Goal: Communication & Community: Ask a question

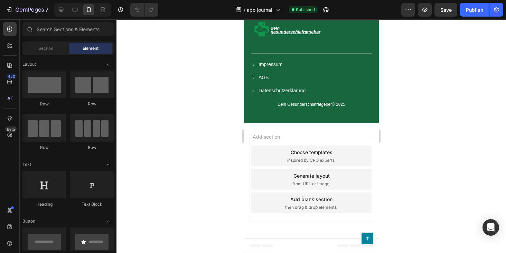
scroll to position [6574, 0]
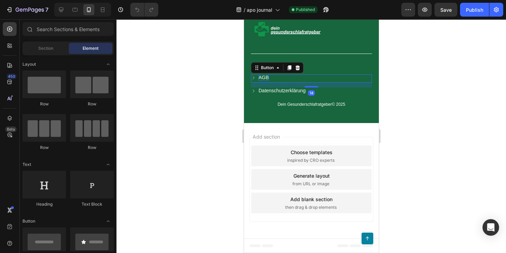
click at [260, 81] on p "AGB" at bounding box center [263, 77] width 10 height 6
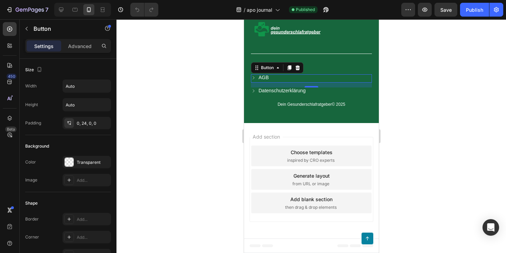
click at [426, 128] on div at bounding box center [312, 136] width 390 height 234
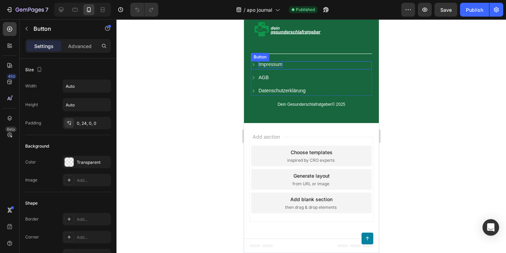
click at [281, 67] on p "Impressum" at bounding box center [270, 64] width 24 height 6
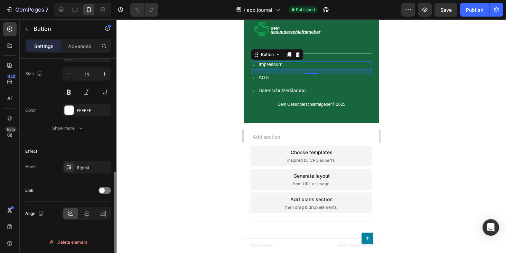
scroll to position [0, 0]
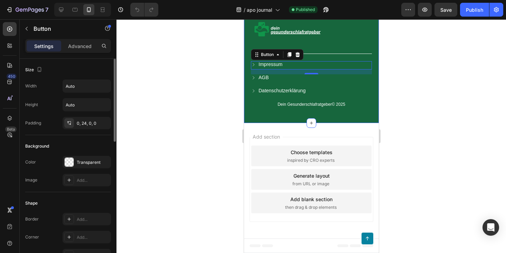
click at [406, 89] on div at bounding box center [312, 136] width 390 height 234
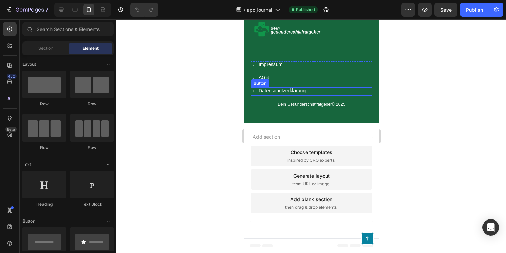
scroll to position [6575, 0]
click at [274, 67] on p "Impressum" at bounding box center [270, 64] width 24 height 6
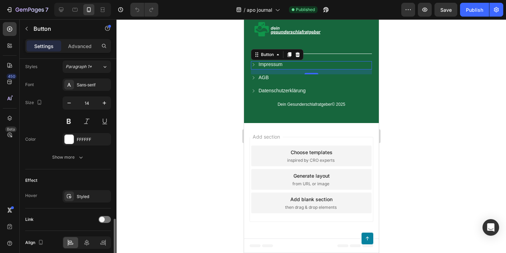
scroll to position [336, 0]
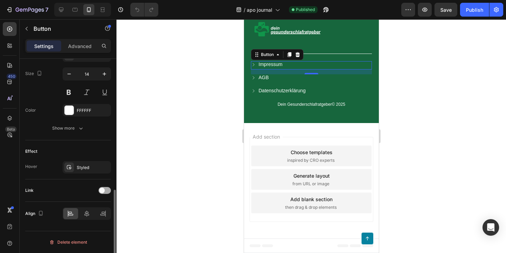
click at [106, 190] on div at bounding box center [105, 190] width 12 height 7
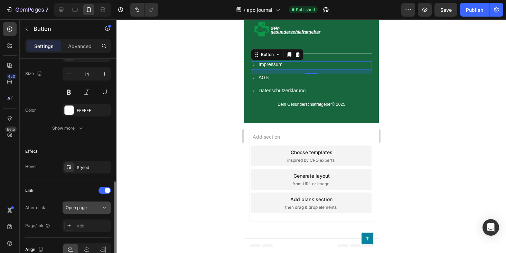
click at [90, 205] on div "Open page" at bounding box center [83, 208] width 35 height 6
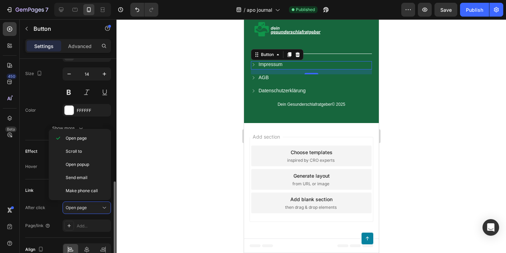
click at [37, 182] on div "Link After click Open page Page/link Add..." at bounding box center [68, 208] width 86 height 58
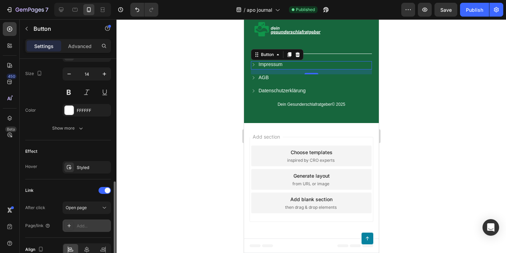
click at [71, 225] on icon at bounding box center [69, 226] width 6 height 6
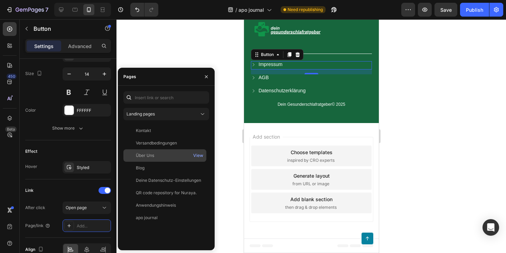
click at [166, 155] on div "Über Uns" at bounding box center [164, 155] width 77 height 6
click at [169, 155] on div "Über Uns" at bounding box center [164, 155] width 77 height 7
click at [136, 155] on div "Über Uns" at bounding box center [145, 155] width 18 height 6
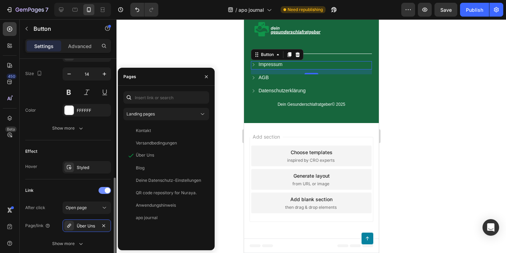
click at [105, 187] on div at bounding box center [105, 190] width 12 height 7
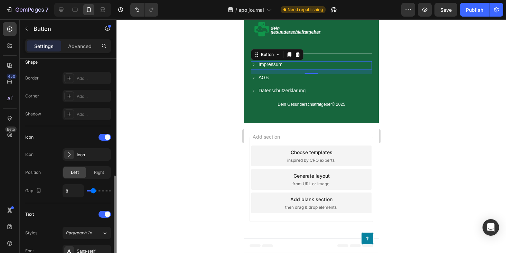
scroll to position [0, 0]
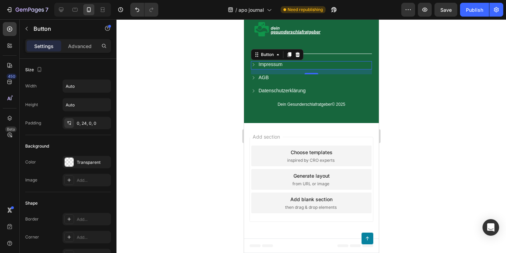
click at [413, 116] on div at bounding box center [312, 136] width 390 height 234
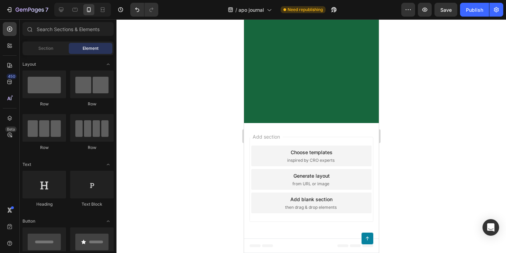
scroll to position [5928, 0]
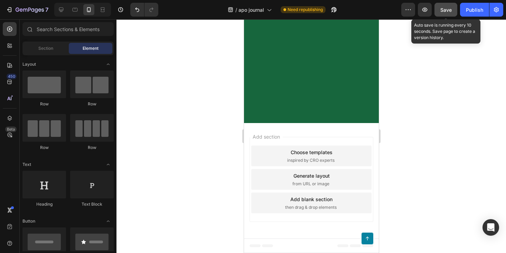
click at [440, 6] on button "Save" at bounding box center [446, 10] width 23 height 14
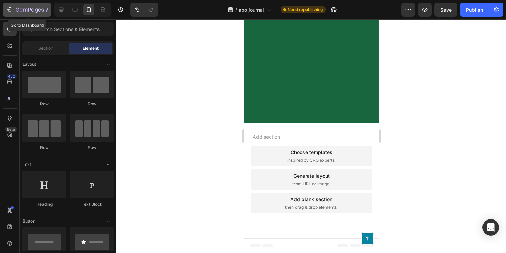
click at [34, 9] on icon "button" at bounding box center [32, 9] width 3 height 3
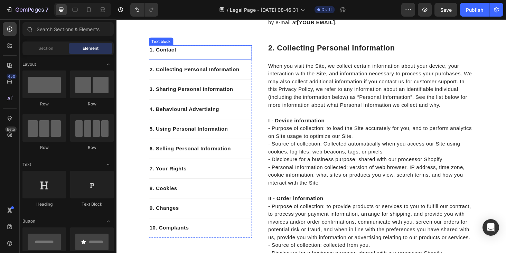
scroll to position [172, 0]
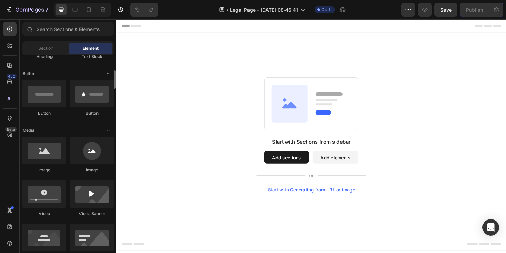
scroll to position [148, 0]
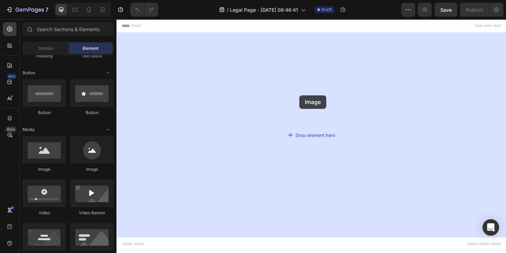
drag, startPoint x: 155, startPoint y: 175, endPoint x: 311, endPoint y: 100, distance: 172.7
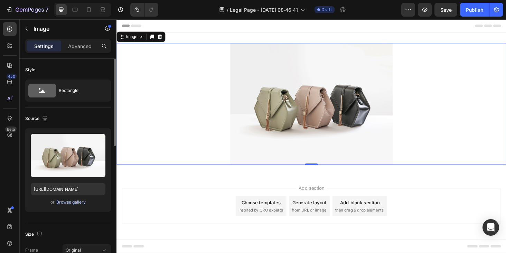
click at [75, 202] on div "Browse gallery" at bounding box center [70, 202] width 29 height 6
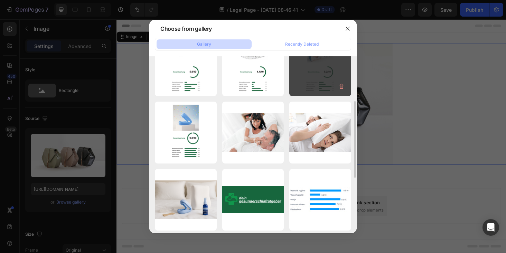
scroll to position [97, 0]
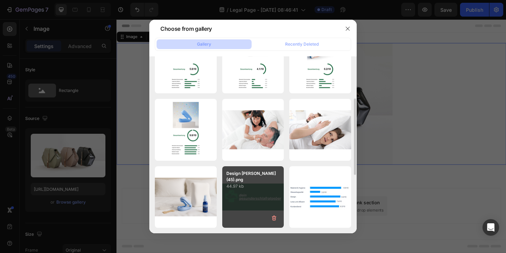
click at [252, 196] on div "Design ohne Titel (45).png 44.97 kb" at bounding box center [253, 197] width 62 height 62
type input "https://cdn.shopify.com/s/files/1/0906/9523/7896/files/gempages_581492665959318…"
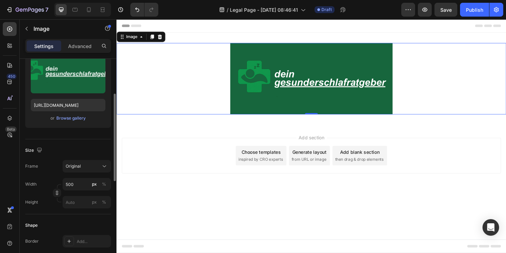
scroll to position [87, 0]
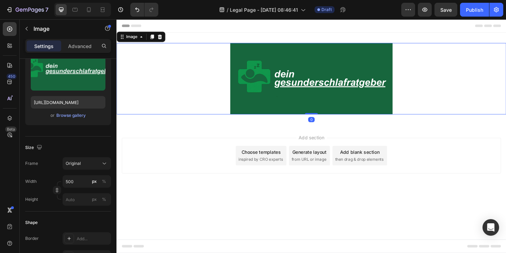
drag, startPoint x: 322, startPoint y: 120, endPoint x: 324, endPoint y: 79, distance: 40.8
click at [324, 79] on div "Image 0" at bounding box center [324, 83] width 415 height 76
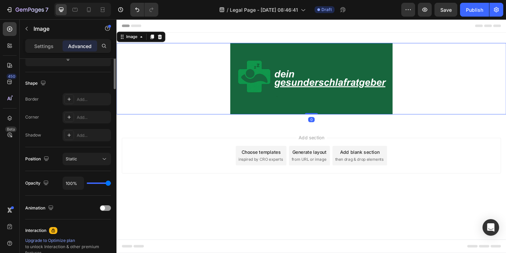
scroll to position [0, 0]
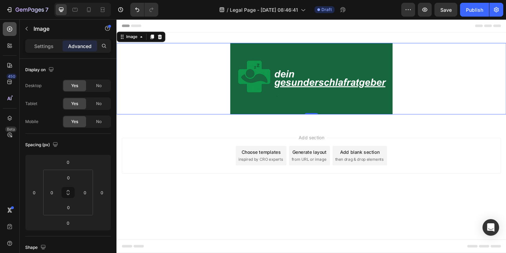
click at [9, 29] on icon at bounding box center [9, 29] width 5 height 5
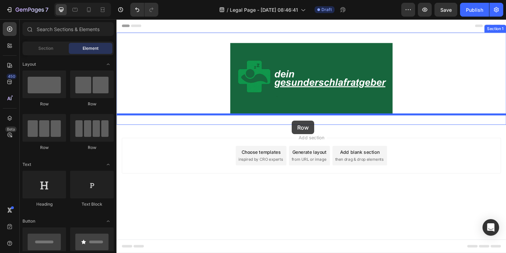
drag, startPoint x: 166, startPoint y: 111, endPoint x: 303, endPoint y: 128, distance: 138.0
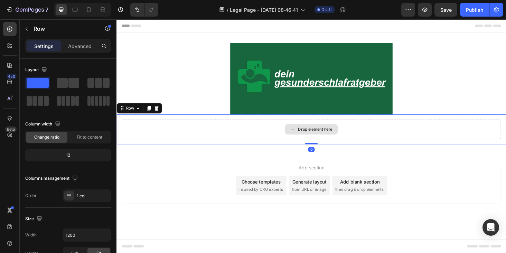
click at [321, 140] on div "Drop element here" at bounding box center [324, 136] width 56 height 11
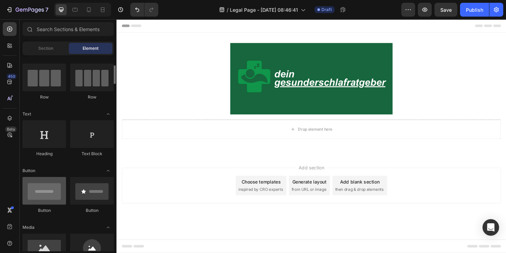
scroll to position [55, 0]
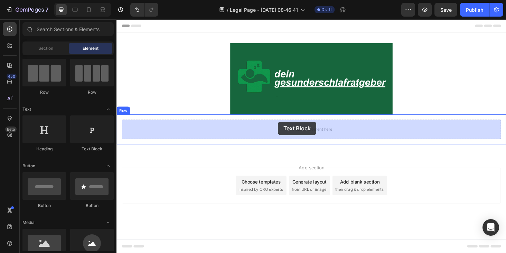
drag, startPoint x: 205, startPoint y: 149, endPoint x: 288, endPoint y: 128, distance: 85.9
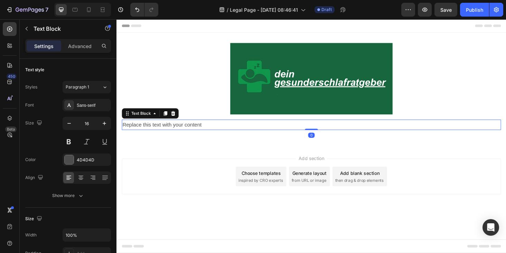
click at [203, 131] on div "Replace this text with your content" at bounding box center [324, 131] width 404 height 11
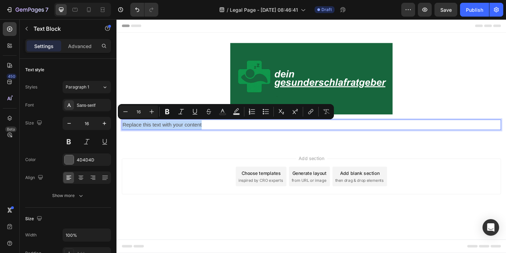
drag, startPoint x: 211, startPoint y: 131, endPoint x: 90, endPoint y: 131, distance: 120.7
click at [117, 131] on html "Header Image Replace this text with your content Text Block 0 Row Section 1 Roo…" at bounding box center [324, 143] width 415 height 249
drag, startPoint x: 154, startPoint y: 130, endPoint x: 122, endPoint y: 131, distance: 31.1
click at [122, 131] on div "Impressum" at bounding box center [324, 131] width 404 height 11
click at [171, 115] on button "Bold" at bounding box center [167, 111] width 12 height 12
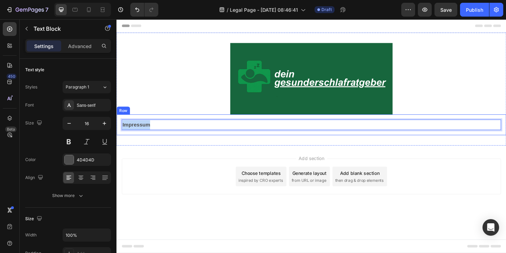
drag, startPoint x: 177, startPoint y: 133, endPoint x: 121, endPoint y: 133, distance: 56.4
click at [120, 133] on div "Impressum Text Block 0 Row" at bounding box center [324, 132] width 415 height 22
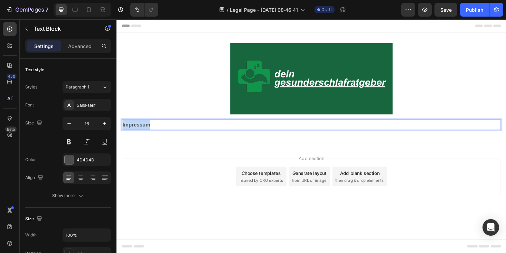
drag, startPoint x: 164, startPoint y: 127, endPoint x: 115, endPoint y: 130, distance: 48.8
click at [117, 130] on html "Header Image Impressum Text Block 0 Row Section 1 Root Start with Sections from…" at bounding box center [324, 143] width 415 height 249
click at [82, 177] on icon at bounding box center [80, 177] width 7 height 7
drag, startPoint x: 313, startPoint y: 129, endPoint x: 274, endPoint y: 129, distance: 38.7
click at [274, 129] on p "Impressum" at bounding box center [324, 132] width 402 height 10
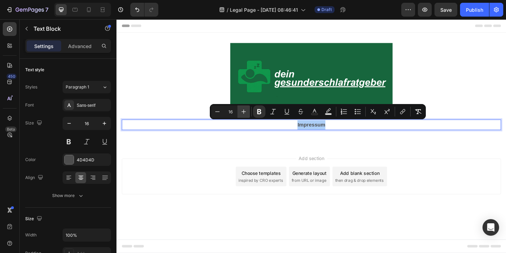
click at [243, 112] on icon "Editor contextual toolbar" at bounding box center [243, 111] width 7 height 7
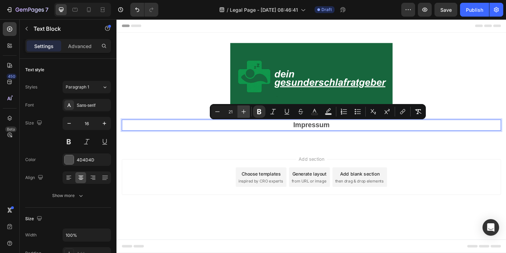
click at [243, 112] on icon "Editor contextual toolbar" at bounding box center [243, 111] width 7 height 7
type input "22"
click at [317, 112] on icon "Editor contextual toolbar" at bounding box center [314, 111] width 7 height 7
type input "4D4D4D"
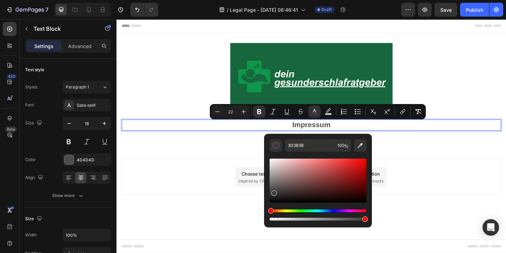
click at [273, 192] on div "Editor contextual toolbar" at bounding box center [274, 193] width 6 height 6
drag, startPoint x: 388, startPoint y: 235, endPoint x: 271, endPoint y: 194, distance: 123.9
drag, startPoint x: 393, startPoint y: 214, endPoint x: 253, endPoint y: 220, distance: 139.5
type input "161616"
drag, startPoint x: 389, startPoint y: 217, endPoint x: 264, endPoint y: 210, distance: 125.0
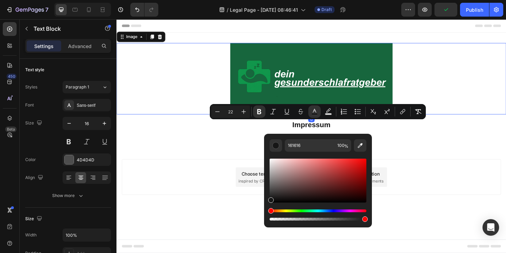
click at [458, 75] on div at bounding box center [324, 83] width 415 height 76
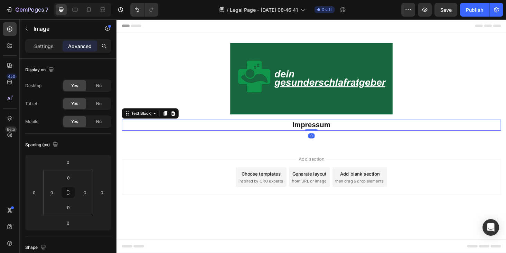
click at [362, 130] on p "Impressum" at bounding box center [324, 132] width 402 height 11
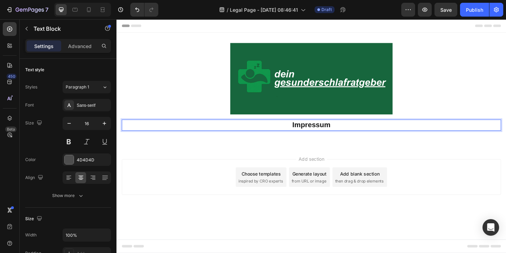
click at [359, 131] on p "Impressum" at bounding box center [324, 132] width 402 height 11
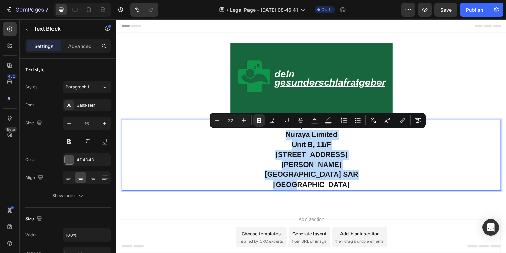
drag, startPoint x: 298, startPoint y: 142, endPoint x: 350, endPoint y: 199, distance: 78.1
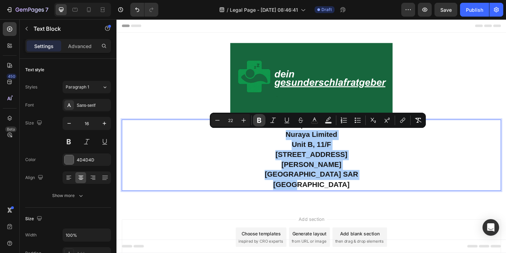
click at [262, 122] on icon "Editor contextual toolbar" at bounding box center [259, 120] width 7 height 7
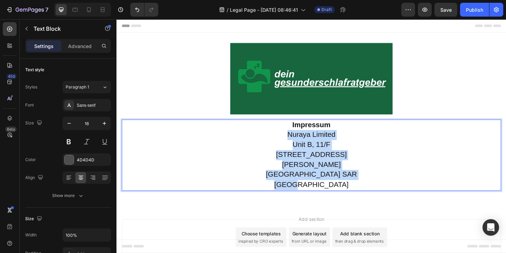
drag, startPoint x: 299, startPoint y: 140, endPoint x: 359, endPoint y: 195, distance: 81.7
click at [306, 148] on span "Unit B, 11/F" at bounding box center [324, 152] width 40 height 9
drag, startPoint x: 300, startPoint y: 143, endPoint x: 364, endPoint y: 191, distance: 80.4
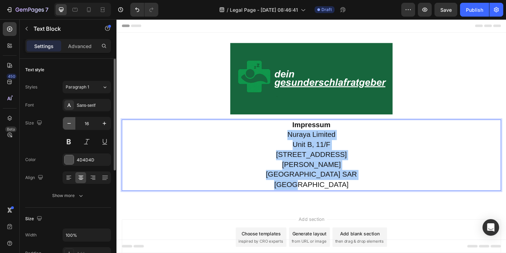
click at [68, 126] on icon "button" at bounding box center [69, 123] width 7 height 7
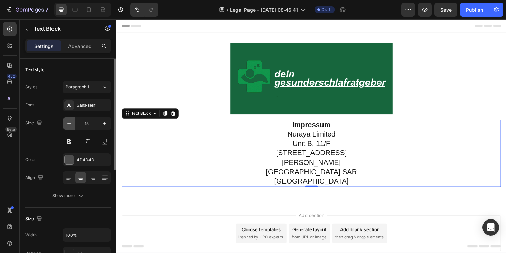
click at [69, 125] on icon "button" at bounding box center [69, 123] width 7 height 7
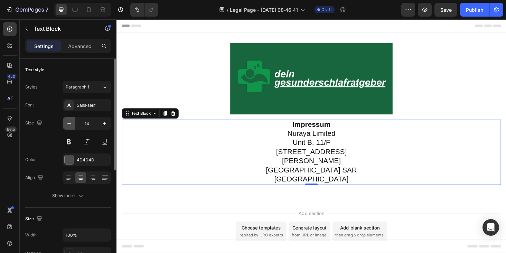
click at [69, 125] on icon "button" at bounding box center [69, 123] width 7 height 7
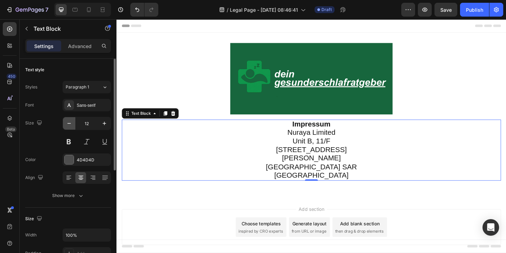
click at [69, 125] on icon "button" at bounding box center [69, 123] width 7 height 7
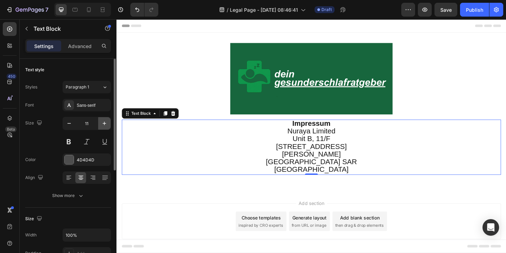
click at [102, 122] on icon "button" at bounding box center [104, 123] width 7 height 7
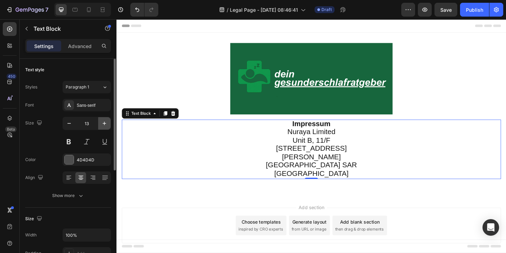
click at [102, 122] on icon "button" at bounding box center [104, 123] width 7 height 7
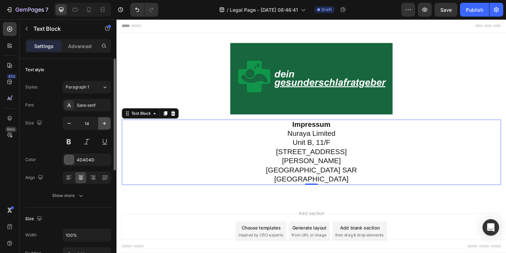
click at [102, 122] on icon "button" at bounding box center [104, 123] width 7 height 7
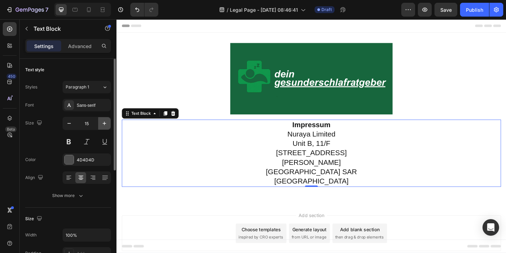
click at [102, 122] on icon "button" at bounding box center [104, 123] width 7 height 7
type input "16"
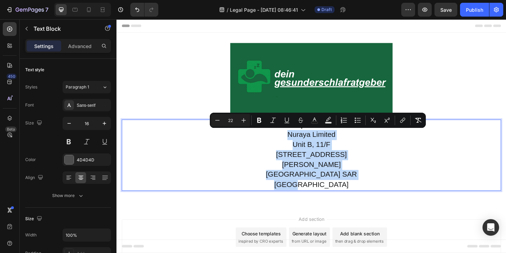
drag, startPoint x: 295, startPoint y: 140, endPoint x: 365, endPoint y: 193, distance: 88.4
click at [365, 193] on p "Nuraya Limited Unit B, 11/F 23 Thomson Road Wan Chai Hong Kong SAR China" at bounding box center [324, 169] width 402 height 64
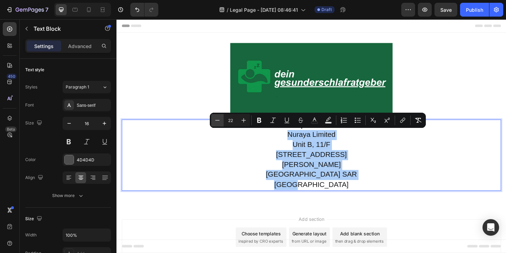
click at [217, 121] on icon "Editor contextual toolbar" at bounding box center [217, 120] width 7 height 7
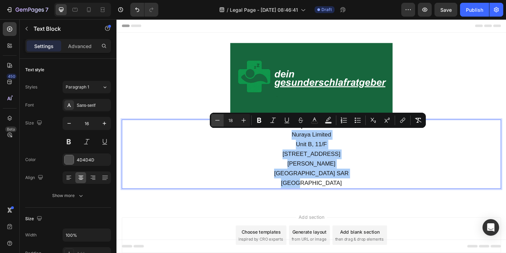
click at [217, 121] on icon "Editor contextual toolbar" at bounding box center [217, 120] width 7 height 7
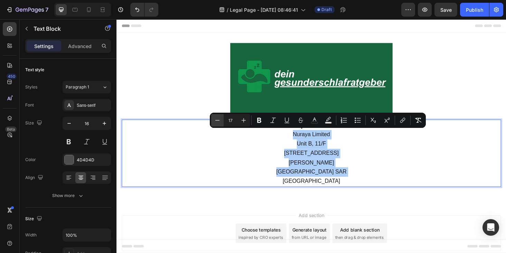
click at [217, 121] on icon "Editor contextual toolbar" at bounding box center [217, 120] width 7 height 7
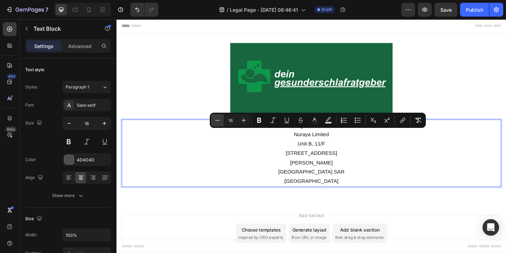
click at [217, 121] on icon "Editor contextual toolbar" at bounding box center [217, 120] width 7 height 7
type input "15"
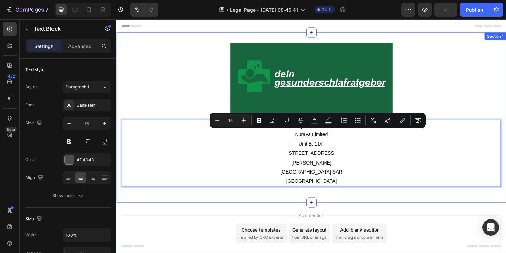
click at [458, 43] on div "Image Impressum Nuraya Limited Unit B, 11/F 23 Thomson Road Wan Chai Hong Kong …" at bounding box center [324, 124] width 415 height 181
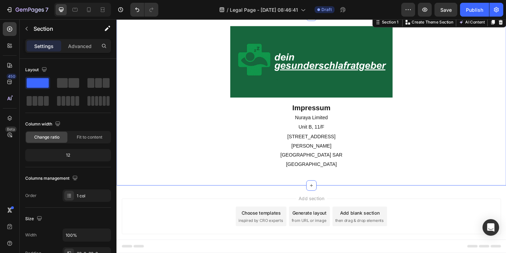
scroll to position [0, 0]
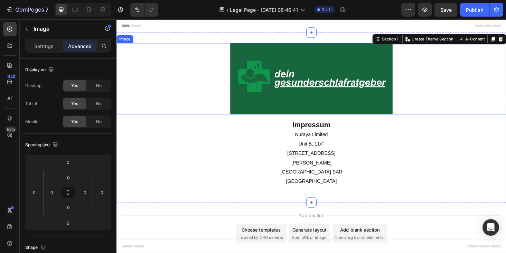
click at [292, 101] on img at bounding box center [324, 83] width 173 height 76
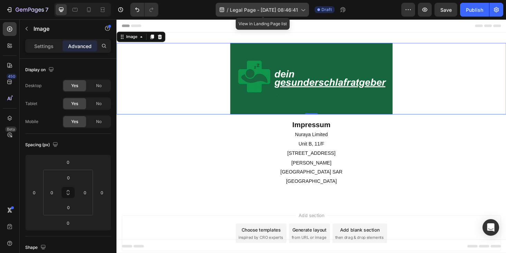
click at [250, 11] on span "Legal Page - Aug 26, 08:46:41" at bounding box center [264, 9] width 68 height 7
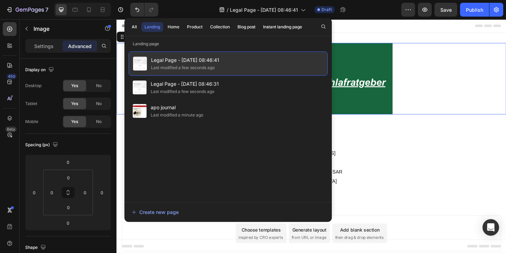
click at [221, 60] on div "Legal Page - Aug 26, 08:46:41 Last modified a few seconds ago" at bounding box center [228, 64] width 199 height 24
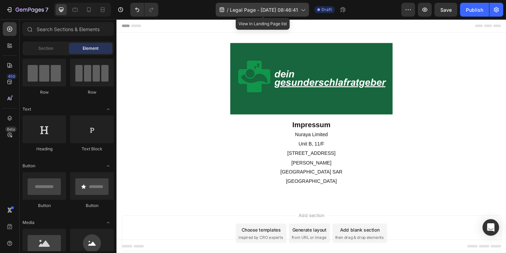
click at [303, 10] on icon at bounding box center [302, 9] width 7 height 7
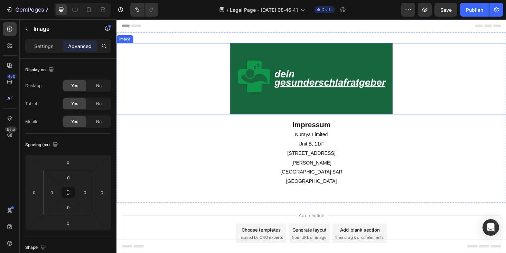
click at [470, 102] on div at bounding box center [324, 83] width 415 height 76
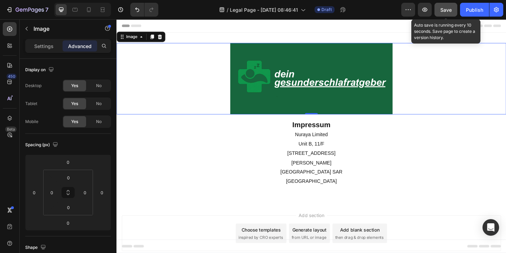
click at [445, 16] on button "Save" at bounding box center [446, 10] width 23 height 14
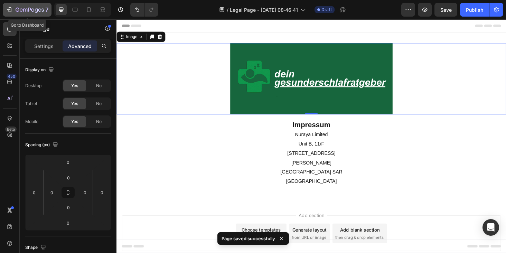
click at [35, 8] on icon "button" at bounding box center [30, 10] width 28 height 6
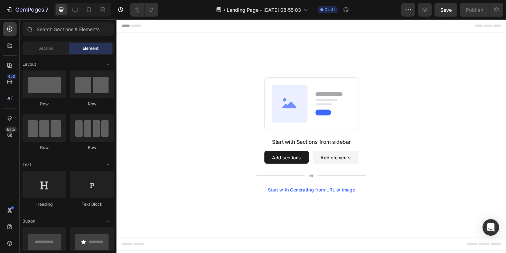
click at [304, 162] on button "Add sections" at bounding box center [297, 166] width 47 height 14
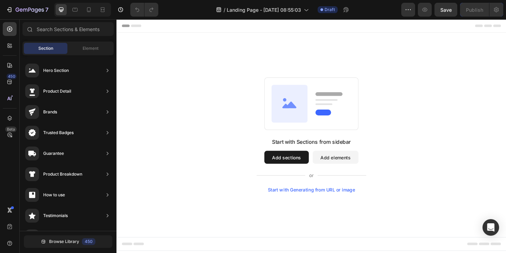
click at [294, 165] on button "Add sections" at bounding box center [297, 166] width 47 height 14
click at [281, 68] on div "Start with Sections from sidebar Add sections Add elements Start with Generatin…" at bounding box center [324, 143] width 415 height 218
click at [337, 161] on button "Add elements" at bounding box center [349, 166] width 49 height 14
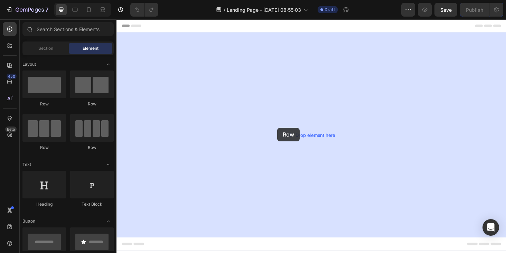
drag, startPoint x: 167, startPoint y: 117, endPoint x: 290, endPoint y: 134, distance: 123.6
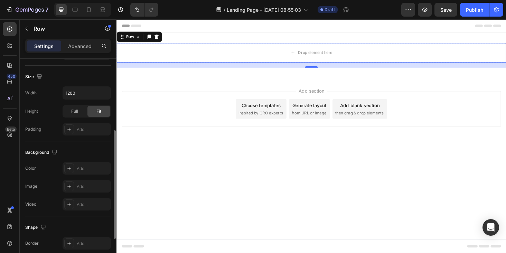
scroll to position [55, 0]
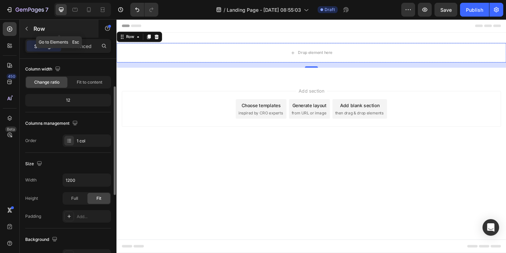
click at [29, 28] on icon "button" at bounding box center [27, 29] width 6 height 6
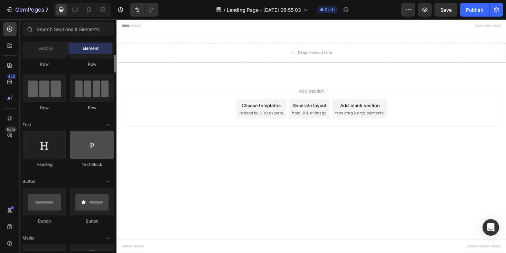
scroll to position [0, 0]
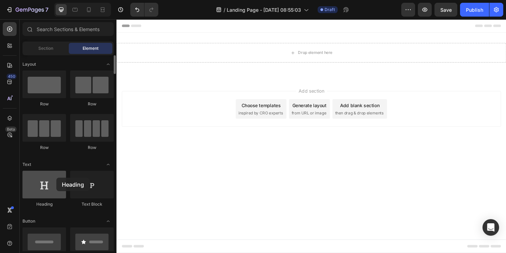
click at [53, 178] on div at bounding box center [44, 185] width 44 height 28
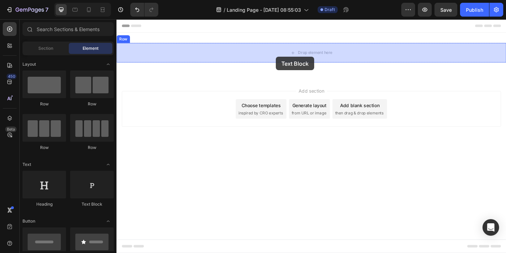
drag, startPoint x: 191, startPoint y: 204, endPoint x: 286, endPoint y: 59, distance: 173.6
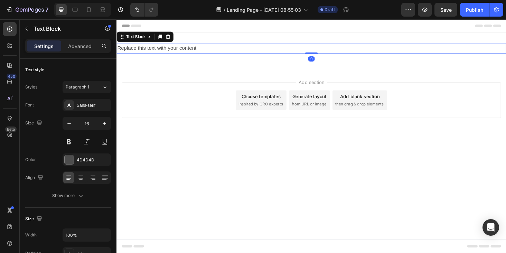
click at [206, 54] on div "Replace this text with your content" at bounding box center [324, 50] width 415 height 11
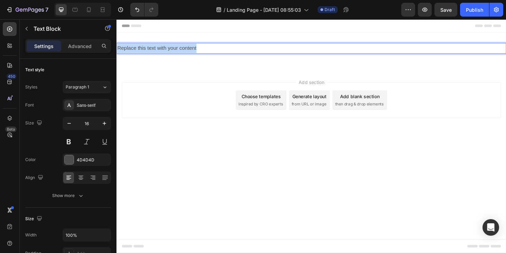
drag, startPoint x: 222, startPoint y: 46, endPoint x: 102, endPoint y: 46, distance: 120.7
click at [117, 46] on html "Header Replace this text with your content Text Block 0 Row Section 1 Root Star…" at bounding box center [324, 143] width 415 height 249
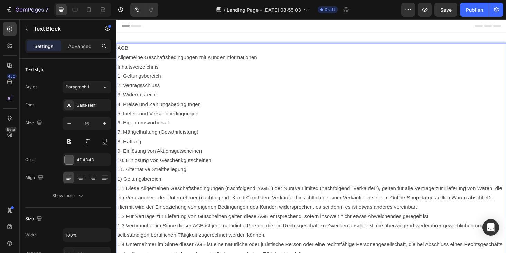
drag, startPoint x: 137, startPoint y: 49, endPoint x: 117, endPoint y: 49, distance: 19.7
click at [117, 49] on p "AGB Allgemeine Geschäftsbedingungen mit Kundeninformationen" at bounding box center [323, 55] width 413 height 20
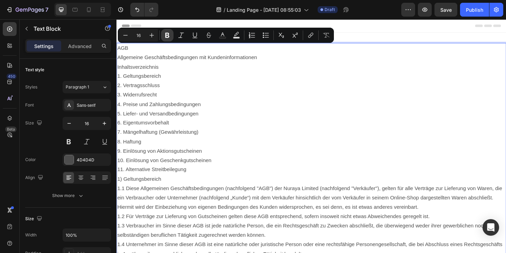
click at [165, 35] on icon "Editor contextual toolbar" at bounding box center [167, 35] width 7 height 7
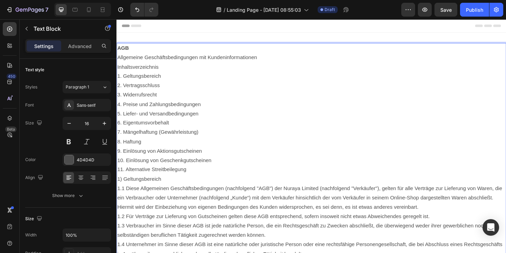
drag, startPoint x: 135, startPoint y: 52, endPoint x: 111, endPoint y: 52, distance: 23.9
click at [131, 56] on p "AGB Allgemeine Geschäftsbedingungen mit Kundeninformationen" at bounding box center [323, 55] width 413 height 20
drag, startPoint x: 130, startPoint y: 50, endPoint x: 102, endPoint y: 50, distance: 28.3
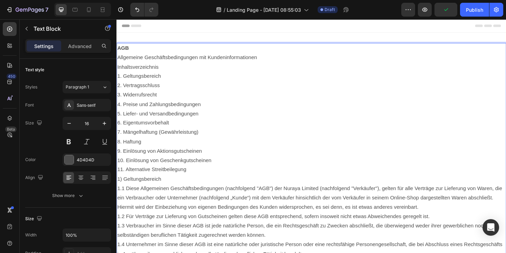
click at [130, 63] on p "AGB Allgemeine Geschäftsbedingungen mit Kundeninformationen" at bounding box center [323, 55] width 413 height 20
click at [162, 87] on p "1. Geltungsbereich 2. Vertragsschluss 3. Widerrufsrecht 4. Preise und Zahlungsb…" at bounding box center [323, 130] width 413 height 110
click at [86, 74] on div "Text style" at bounding box center [68, 69] width 86 height 11
drag, startPoint x: 139, startPoint y: 51, endPoint x: 113, endPoint y: 51, distance: 25.9
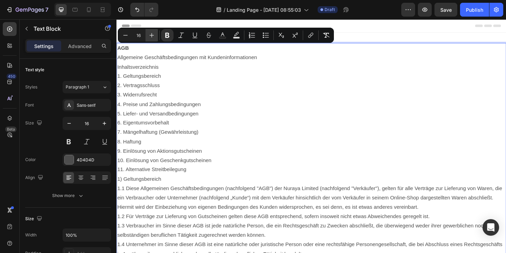
click at [155, 34] on button "Plus" at bounding box center [152, 35] width 12 height 12
type input "19"
click at [220, 35] on icon "Editor contextual toolbar" at bounding box center [222, 35] width 7 height 7
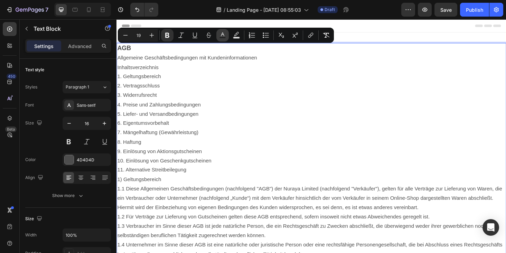
type input "4D4D4D"
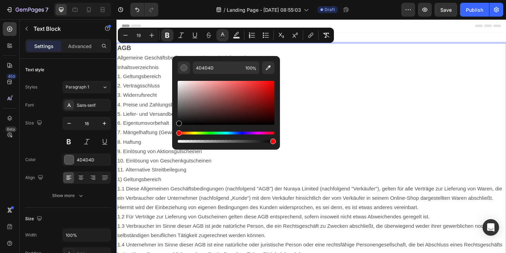
drag, startPoint x: 179, startPoint y: 113, endPoint x: 173, endPoint y: 139, distance: 27.0
click at [173, 139] on div "4D4D4D 100 %" at bounding box center [226, 100] width 108 height 88
type input "000000"
click at [79, 174] on icon at bounding box center [80, 177] width 7 height 7
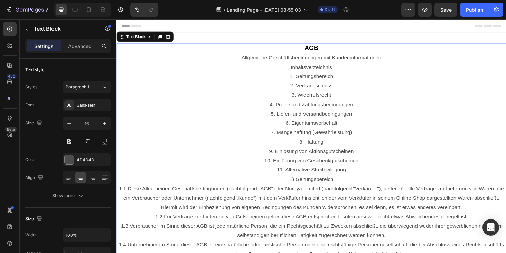
click at [295, 68] on p "Inhaltsverzeichnis" at bounding box center [323, 71] width 413 height 10
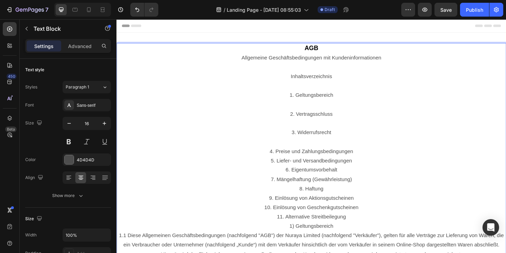
click at [282, 166] on p "4. Preise und Zahlungsbedingungen 5. Liefer- und Versandbedingungen 6. Eigentum…" at bounding box center [323, 195] width 413 height 80
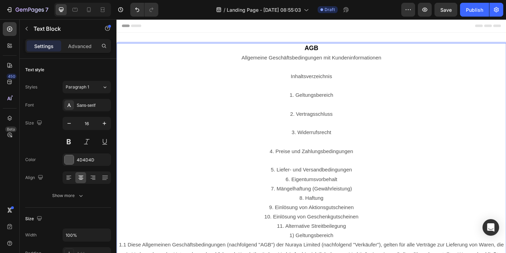
click at [293, 188] on p "5. Liefer- und Versandbedingungen 6. Eigentumsvorbehalt 7. Mängelhaftung (Gewäh…" at bounding box center [323, 210] width 413 height 70
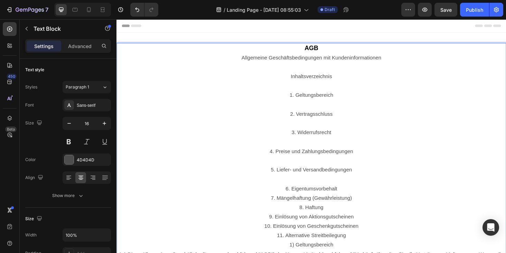
click at [280, 208] on p "6. Eigentumsvorbehalt 7. Mängelhaftung (Gewährleistung) 8. Haftung 9. Einlösung…" at bounding box center [323, 225] width 413 height 60
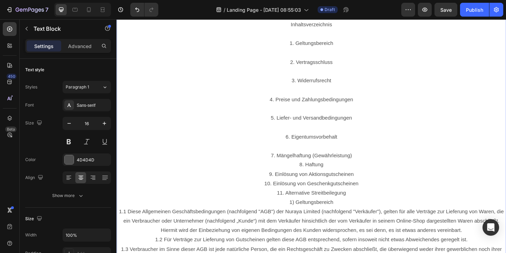
scroll to position [56, 0]
click at [310, 175] on p "7. Mängelhaftung (Gewährleistung) 8. Haftung 9. Einlösung von Aktionsgutscheine…" at bounding box center [323, 184] width 413 height 50
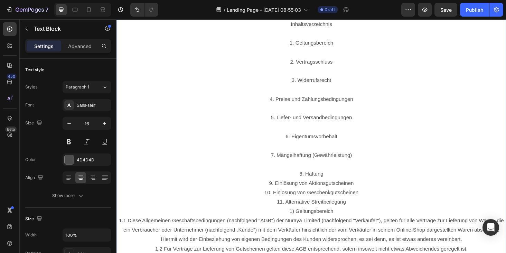
click at [278, 196] on p "8. Haftung 9. Einlösung von Aktionsgutscheinen 10. Einlösung von Geschenkgutsch…" at bounding box center [323, 199] width 413 height 40
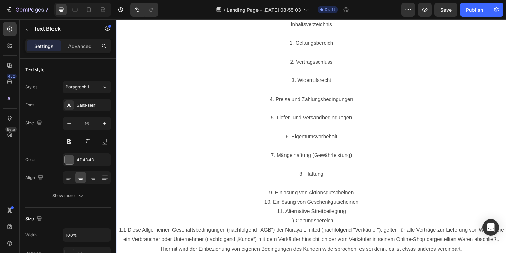
click at [272, 212] on p "9. Einlösung von Aktionsgutscheinen 10. Einlösung von Geschenkgutscheinen 11. A…" at bounding box center [323, 214] width 413 height 30
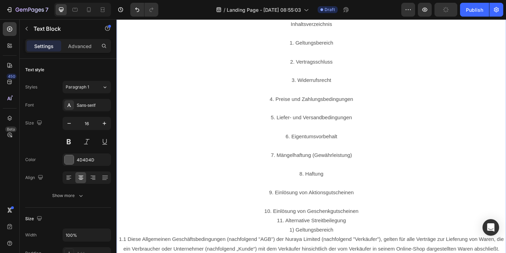
click at [288, 232] on p "10. Einlösung von Geschenkgutscheinen 11. Alternative Streitbeilegung" at bounding box center [323, 229] width 413 height 20
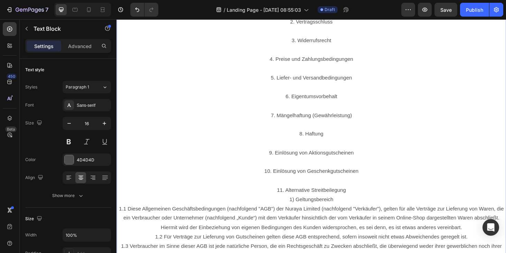
scroll to position [101, 0]
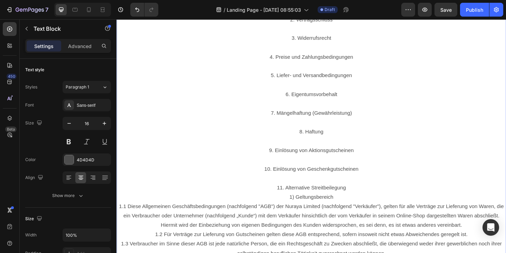
click at [295, 210] on p "1) Geltungsbereich 1.1 Diese Allgemeinen Geschäftsbedingungen (nachfolgend "AGB…" at bounding box center [323, 249] width 413 height 90
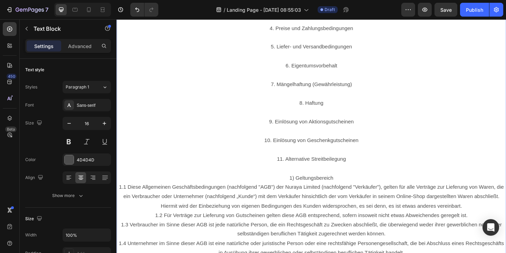
scroll to position [132, 0]
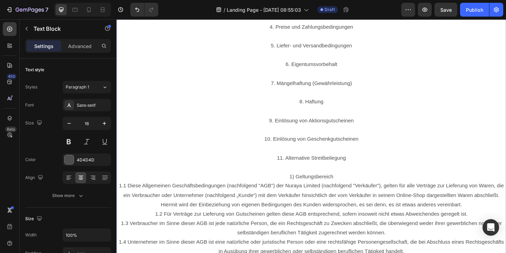
click at [118, 196] on p "1) Geltungsbereich 1.1 Diese Allgemeinen Geschäftsbedingungen (nachfolgend "AGB…" at bounding box center [323, 227] width 413 height 90
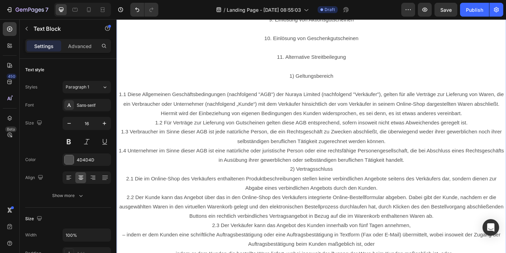
scroll to position [250, 0]
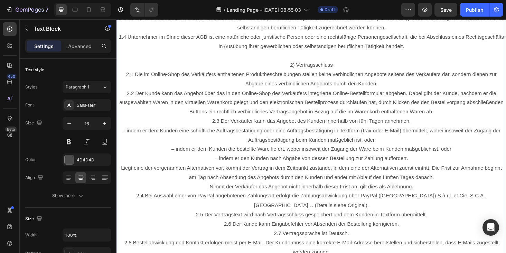
scroll to position [405, 0]
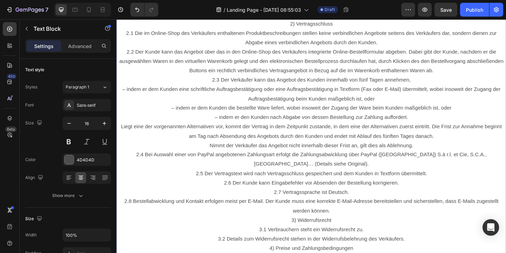
click at [297, 236] on p "3) Widerrufsrecht 3.1 Verbrauchern steht ein Widerrufsrecht zu. 3.2 Details zum…" at bounding box center [323, 244] width 413 height 30
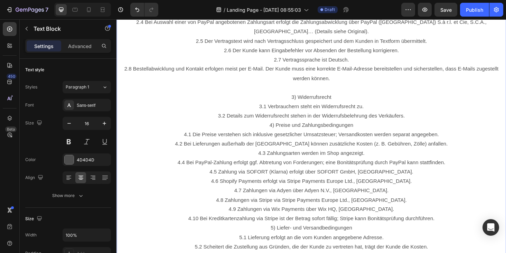
scroll to position [575, 0]
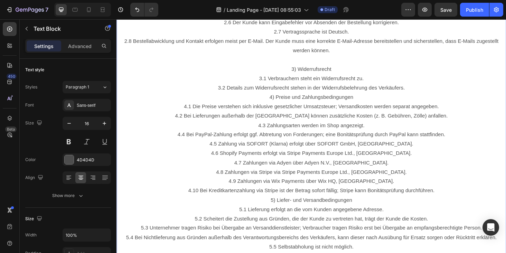
click at [273, 100] on p "4) Preise und Zahlungsbedingungen 4.1 Die Preise verstehen sich inklusive geset…" at bounding box center [323, 152] width 413 height 110
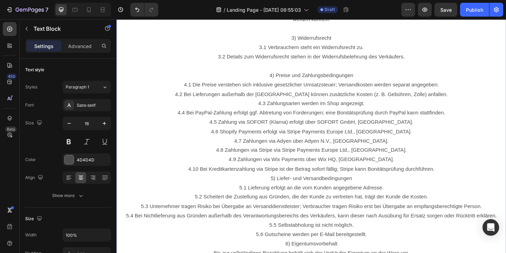
scroll to position [615, 0]
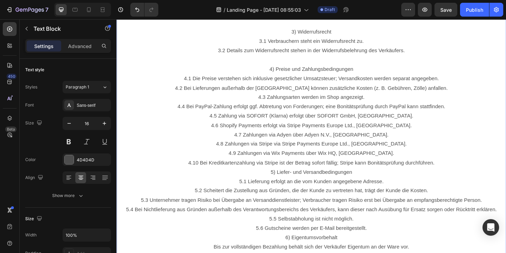
click at [277, 184] on p "5) Liefer- und Versandbedingungen 5.1 Lieferung erfolgt an die vom Kunden angeg…" at bounding box center [323, 212] width 413 height 70
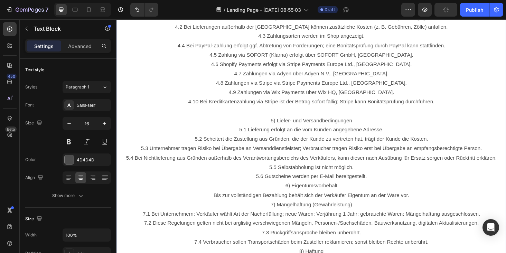
scroll to position [682, 0]
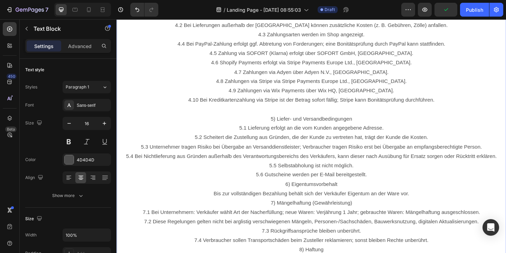
click at [290, 198] on p "6) Eigentumsvorbehalt Bis zur vollständigen Bezahlung behält sich der Verkäufer…" at bounding box center [323, 200] width 413 height 20
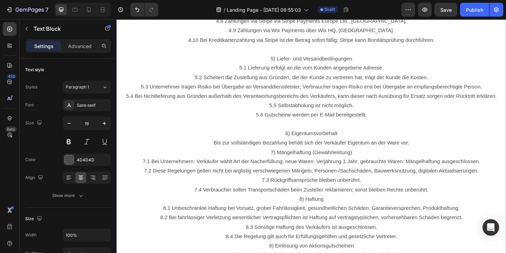
scroll to position [756, 0]
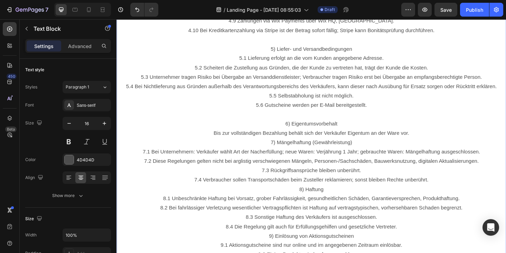
click at [279, 151] on p "7) Mängelhaftung (Gewährleistung) 7.1 Bei Unternehmern: Verkäufer wählt Art der…" at bounding box center [323, 171] width 413 height 50
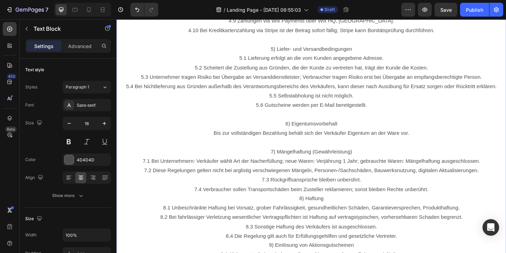
click at [295, 212] on p "8) Haftung 8.1 Unbeschränkte Haftung bei Vorsatz, grober Fahrlässigkeit, gesund…" at bounding box center [323, 230] width 413 height 50
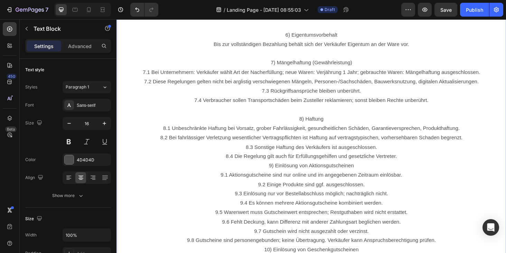
scroll to position [856, 0]
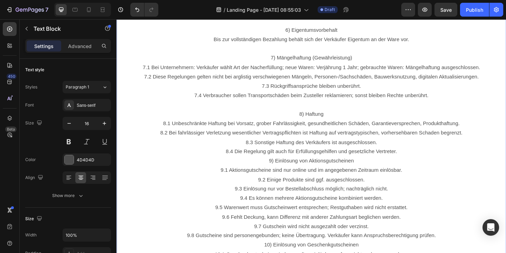
click at [276, 167] on p "9) Einlösung von Aktionsgutscheinen 9.1 Aktionsgutscheine sind nur online und i…" at bounding box center [323, 210] width 413 height 90
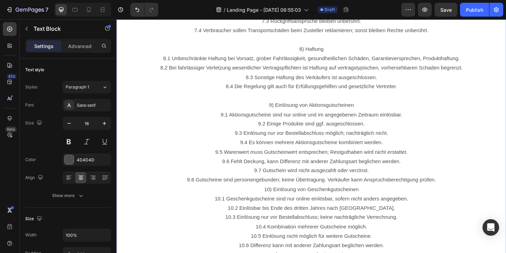
scroll to position [935, 0]
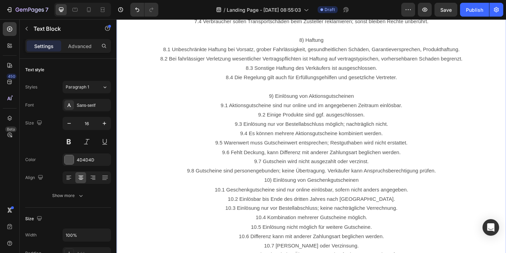
click at [270, 192] on p "10) Einlösung von Geschenkgutscheinen 10.1 Geschenkgutscheine sind nur online e…" at bounding box center [323, 231] width 413 height 90
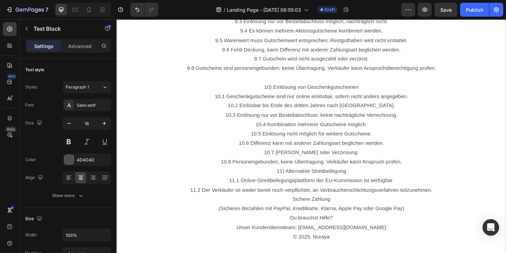
scroll to position [1047, 0]
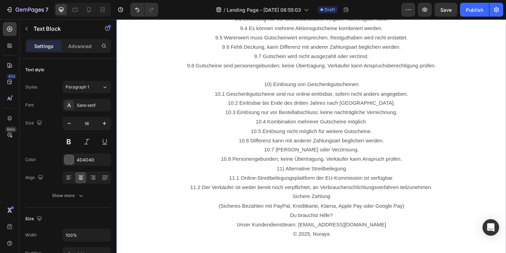
click at [285, 178] on p "11) Alternative Streitbeilegung 11.1 Online-Streitbeilegungsplattform der EU-Ko…" at bounding box center [323, 189] width 413 height 30
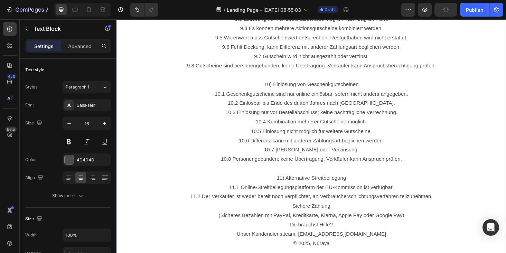
scroll to position [1066, 0]
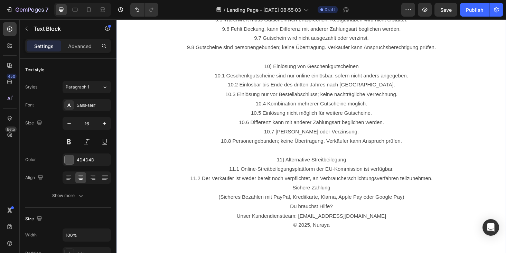
click at [300, 219] on p "Du brauchst Hilfe? Unser Kundendienstteam: support@nuraya.de" at bounding box center [323, 224] width 413 height 20
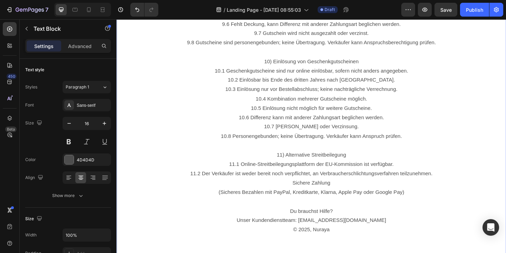
scroll to position [1072, 0]
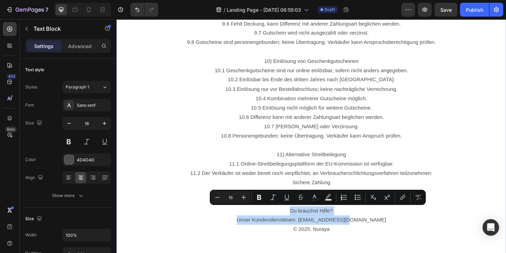
drag, startPoint x: 386, startPoint y: 231, endPoint x: 266, endPoint y: 225, distance: 120.4
click at [266, 225] on p "Du brauchst Hilfe? Unser Kundendienstteam: support@nuraya.de" at bounding box center [323, 229] width 413 height 20
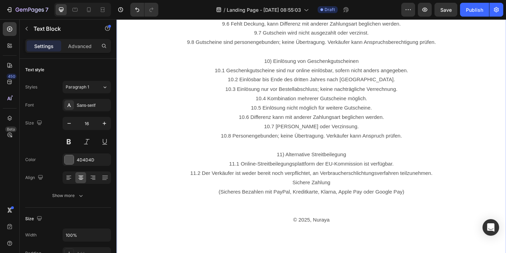
click at [375, 174] on p "11) Alternative Streitbeilegung 11.1 Online-Streitbeilegungsplattform der EU-Ko…" at bounding box center [323, 174] width 413 height 30
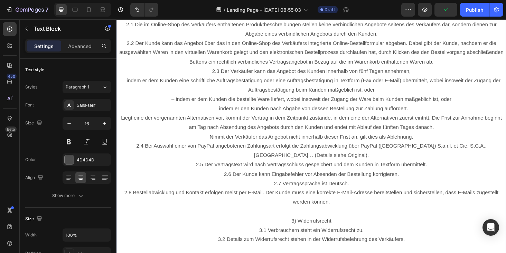
scroll to position [0, 0]
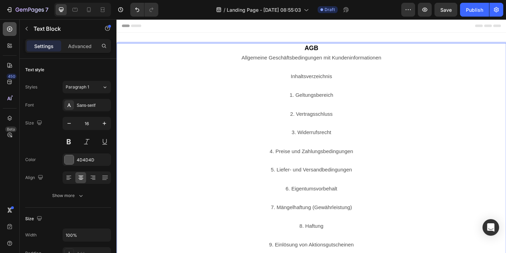
click at [16, 25] on div at bounding box center [10, 29] width 14 height 14
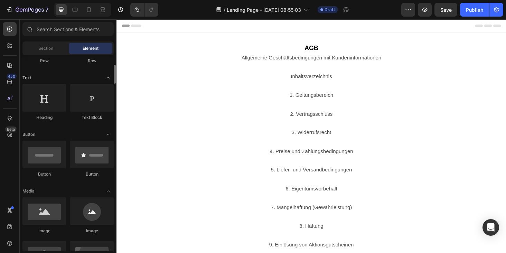
scroll to position [91, 0]
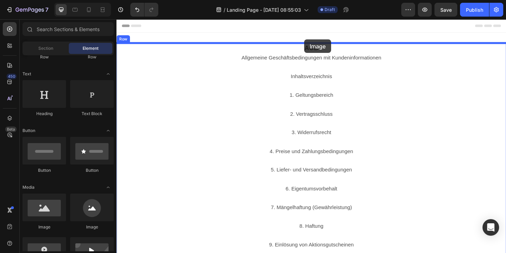
drag, startPoint x: 163, startPoint y: 239, endPoint x: 316, endPoint y: 41, distance: 250.4
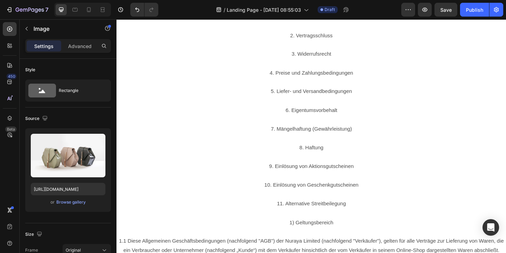
scroll to position [211, 0]
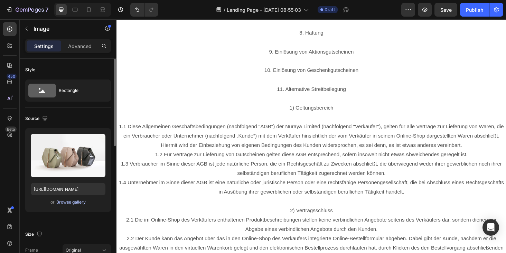
click at [69, 202] on div "Browse gallery" at bounding box center [70, 202] width 29 height 6
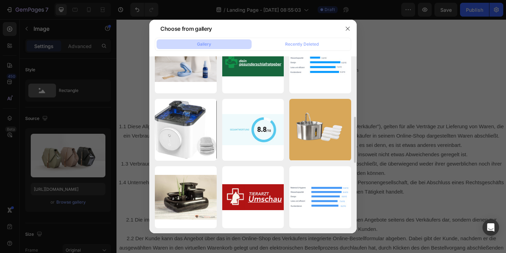
scroll to position [184, 0]
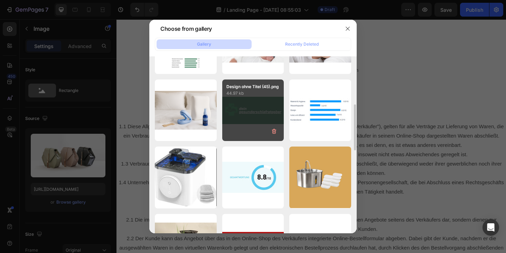
click at [256, 115] on div "Design ohne Titel (45).png 44.97 kb" at bounding box center [253, 111] width 62 height 62
type input "https://cdn.shopify.com/s/files/1/0906/9523/7896/files/gempages_581492665959318…"
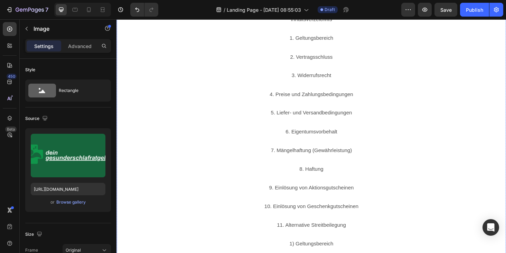
scroll to position [87, 0]
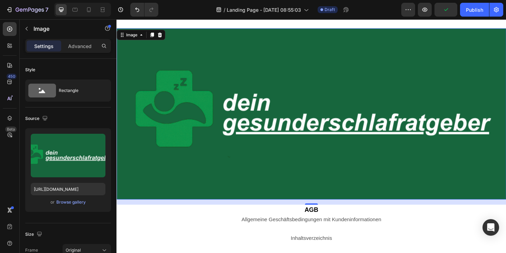
scroll to position [0, 0]
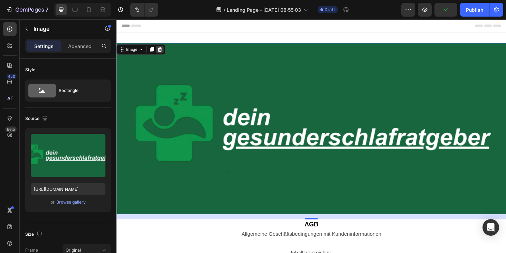
click at [164, 52] on icon at bounding box center [162, 51] width 4 height 5
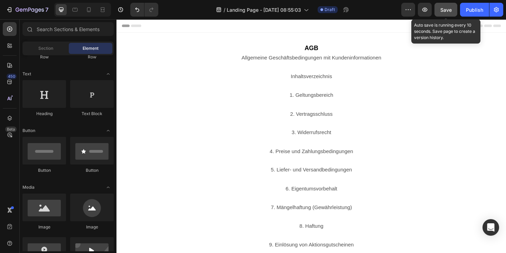
click at [445, 9] on span "Save" at bounding box center [445, 10] width 11 height 6
click at [447, 4] on button "Save" at bounding box center [446, 10] width 23 height 14
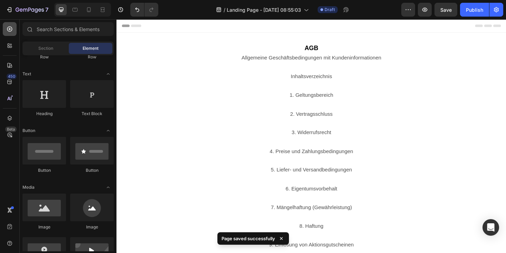
click at [9, 31] on icon at bounding box center [9, 29] width 7 height 7
click at [19, 17] on div "7 Version history / Landing Page - Aug 26, 08:55:03 Draft Preview Save Publish" at bounding box center [253, 10] width 506 height 20
click at [27, 7] on div "7" at bounding box center [32, 10] width 33 height 8
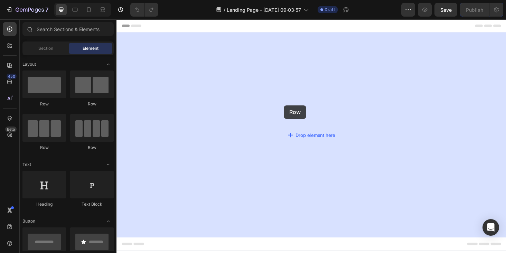
drag, startPoint x: 164, startPoint y: 107, endPoint x: 302, endPoint y: 112, distance: 137.7
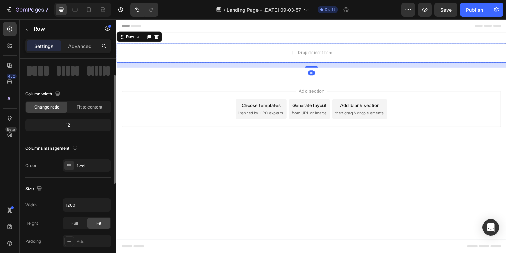
scroll to position [31, 0]
click at [30, 27] on button "button" at bounding box center [26, 28] width 11 height 11
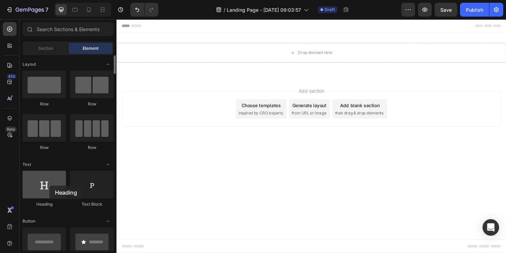
click at [46, 186] on div at bounding box center [44, 185] width 44 height 28
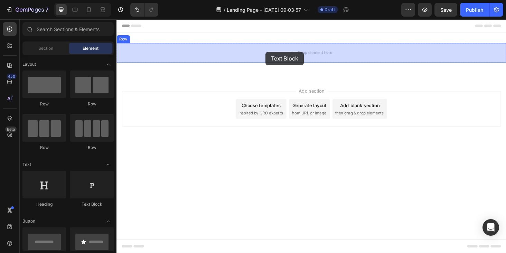
drag, startPoint x: 198, startPoint y: 202, endPoint x: 275, endPoint y: 54, distance: 166.4
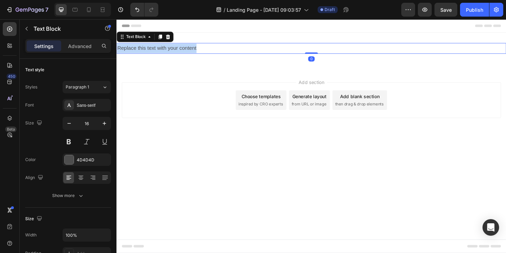
drag, startPoint x: 257, startPoint y: 47, endPoint x: 93, endPoint y: 47, distance: 163.5
click at [117, 47] on html "Header Replace this text with your content Text Block 0 Row Section 1 Root Star…" at bounding box center [324, 143] width 415 height 249
drag, startPoint x: 206, startPoint y: 48, endPoint x: 50, endPoint y: 48, distance: 156.3
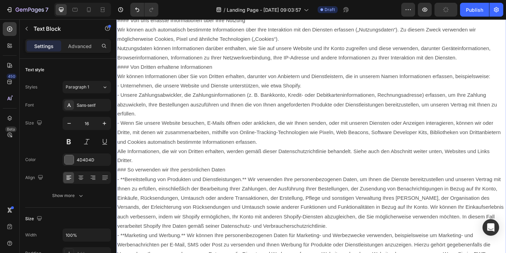
scroll to position [0, 0]
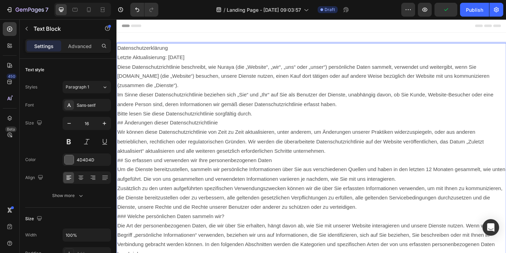
click at [118, 58] on p "Letzte Aktualisierung: [DATE]" at bounding box center [323, 60] width 413 height 10
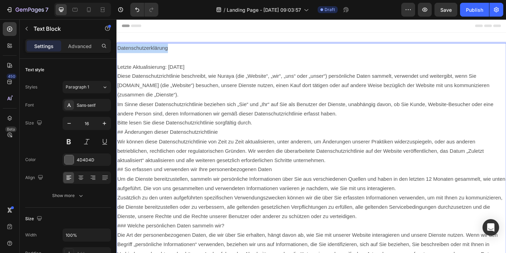
drag, startPoint x: 177, startPoint y: 50, endPoint x: 85, endPoint y: 50, distance: 92.7
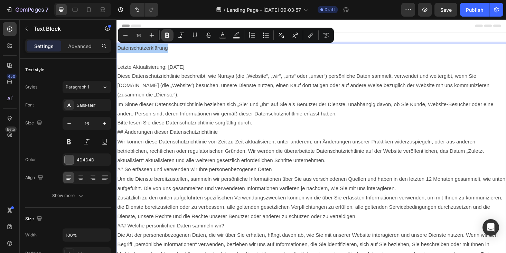
click at [165, 35] on icon "Editor contextual toolbar" at bounding box center [167, 35] width 7 height 7
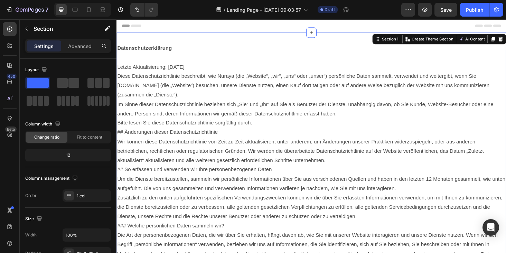
click at [181, 53] on p "Datenschutzerklärung" at bounding box center [323, 50] width 413 height 10
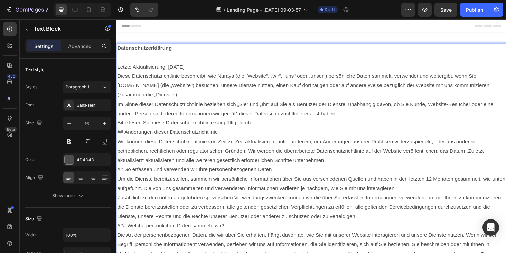
click at [194, 52] on p "Datenschutzerklärung" at bounding box center [323, 50] width 413 height 10
drag, startPoint x: 195, startPoint y: 52, endPoint x: 102, endPoint y: 52, distance: 93.0
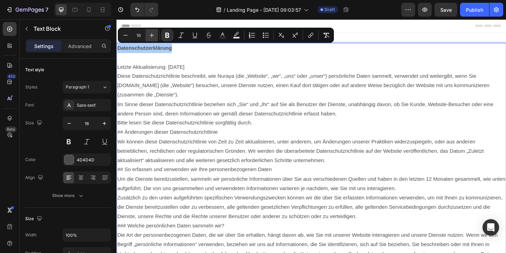
click at [149, 35] on icon "Editor contextual toolbar" at bounding box center [151, 35] width 7 height 7
type input "19"
click at [227, 34] on button "Text Color" at bounding box center [222, 35] width 12 height 12
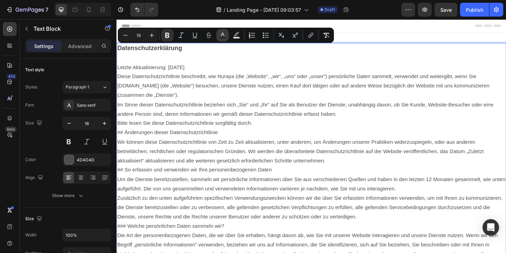
type input "4D4D4D"
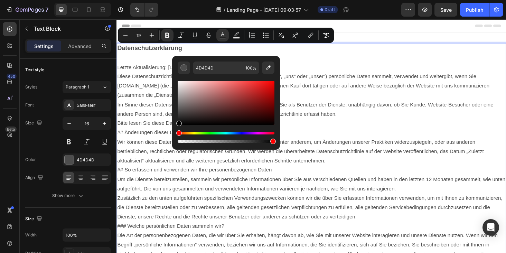
drag, startPoint x: 179, startPoint y: 114, endPoint x: 174, endPoint y: 136, distance: 21.9
click at [174, 135] on div "4D4D4D 100 %" at bounding box center [226, 100] width 108 height 88
type input "000000"
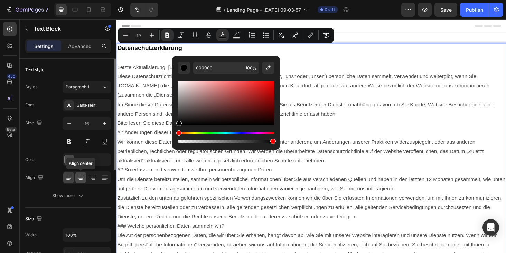
click at [79, 180] on icon at bounding box center [80, 177] width 7 height 7
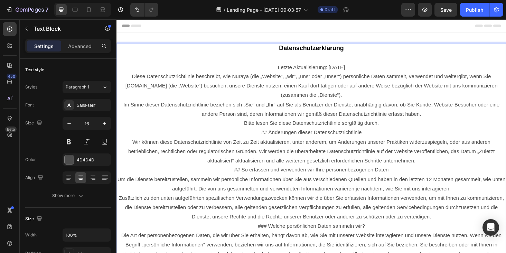
click at [278, 106] on p "Im Sinne dieser Datenschutzrichtlinie beziehen sich „Sie“ und „Ihr“ auf Sie als…" at bounding box center [323, 115] width 413 height 20
click at [120, 78] on p "Diese Datenschutzrichtlinie beschreibt, wie Nuraya (die „Website“, „wir“, „uns“…" at bounding box center [323, 90] width 413 height 30
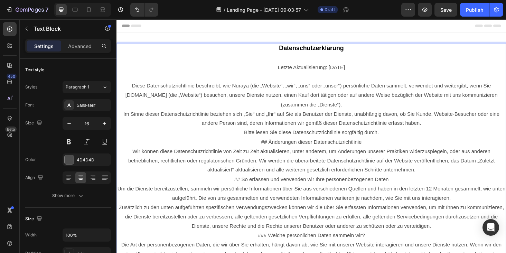
click at [125, 119] on p "Im Sinne dieser Datenschutzrichtlinie beziehen sich „Sie“ und „Ihr“ auf Sie als…" at bounding box center [323, 125] width 413 height 20
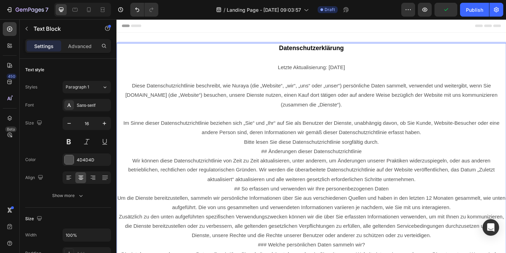
click at [250, 151] on p "Bitte lesen Sie diese Datenschutzrichtlinie sorgfältig durch." at bounding box center [323, 150] width 413 height 10
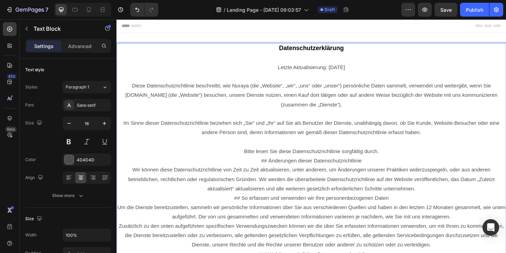
click at [268, 169] on p "## Änderungen dieser Datenschutzrichtlinie" at bounding box center [323, 170] width 413 height 10
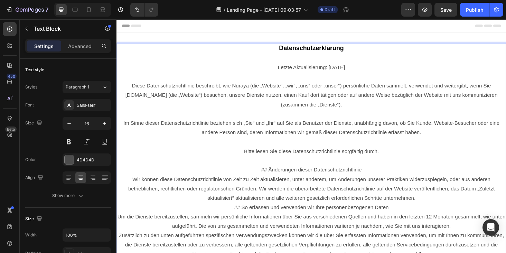
click at [239, 221] on p "## So erfassen und verwenden wir Ihre personenbezogenen Daten" at bounding box center [323, 220] width 413 height 10
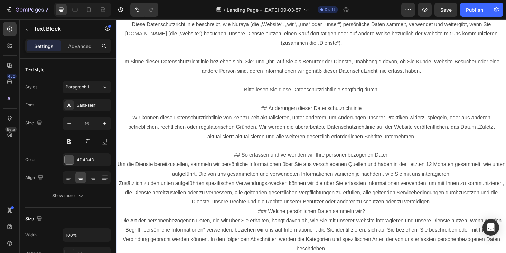
scroll to position [78, 0]
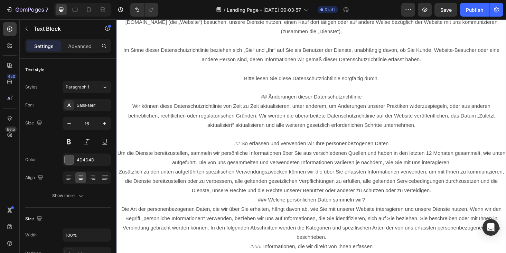
click at [267, 212] on p "### Welche persönlichen Daten sammeln wir?" at bounding box center [323, 212] width 413 height 10
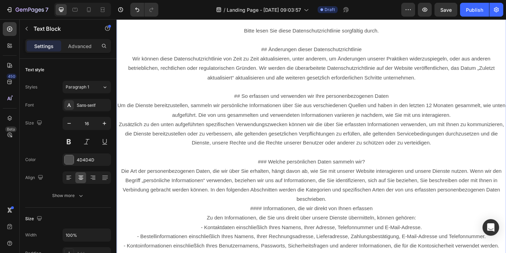
scroll to position [130, 0]
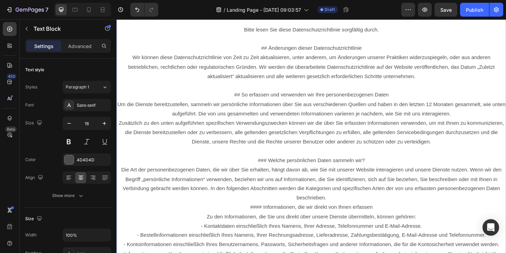
click at [255, 217] on p "#### Informationen, die wir direkt von Ihnen erfassen" at bounding box center [323, 220] width 413 height 10
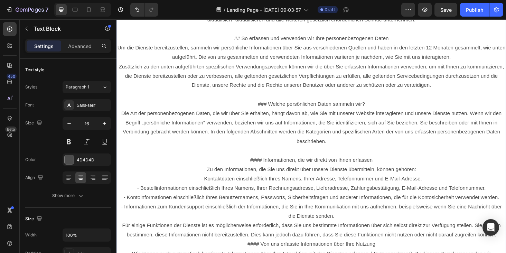
scroll to position [198, 0]
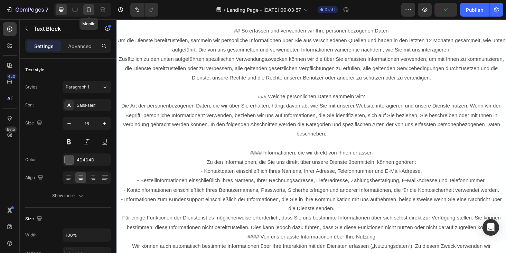
click at [93, 9] on div at bounding box center [88, 9] width 11 height 11
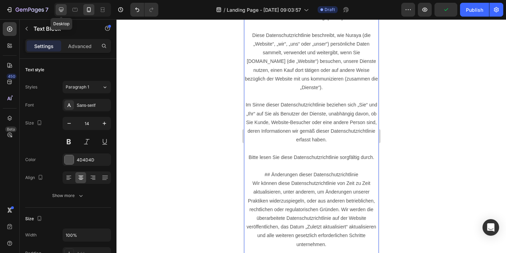
scroll to position [1, 0]
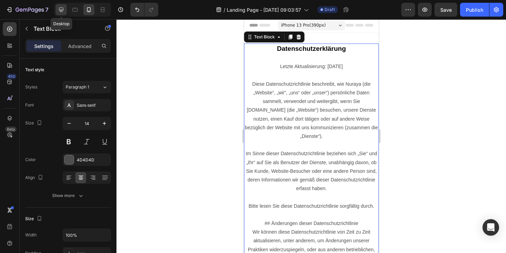
click at [57, 11] on div at bounding box center [61, 9] width 11 height 11
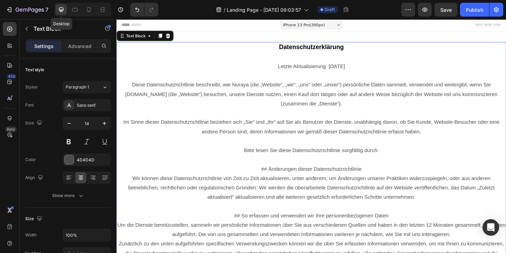
type input "16"
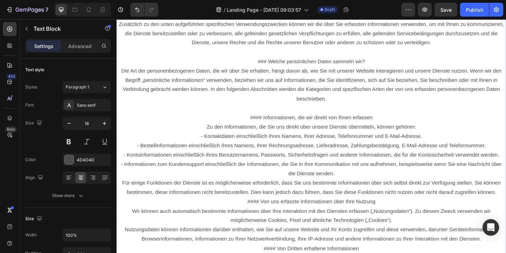
scroll to position [248, 0]
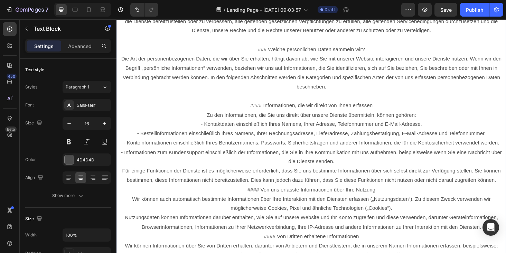
click at [256, 200] on p "#### Von uns erfasste Informationen über Ihre Nutzung" at bounding box center [323, 201] width 413 height 10
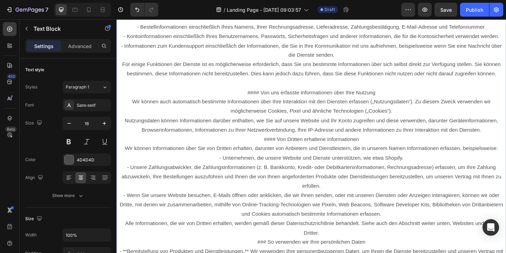
scroll to position [382, 0]
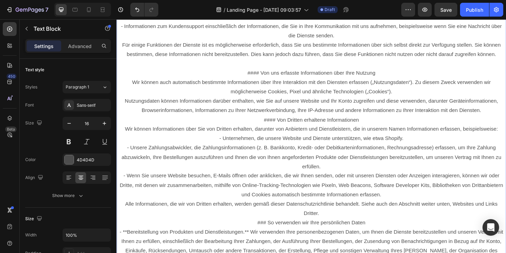
click at [273, 128] on p "#### Von Dritten erhaltene Informationen" at bounding box center [323, 127] width 413 height 10
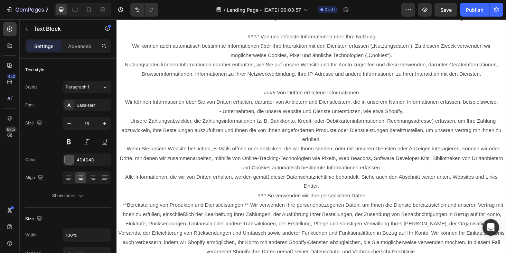
scroll to position [426, 0]
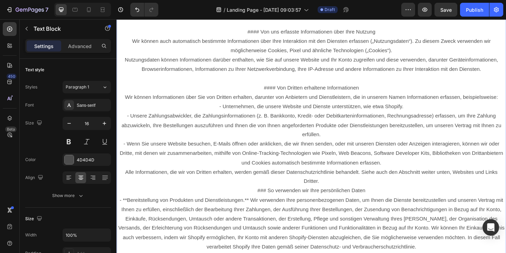
click at [264, 204] on p "### So verwenden wir Ihre persönlichen Daten" at bounding box center [323, 202] width 413 height 10
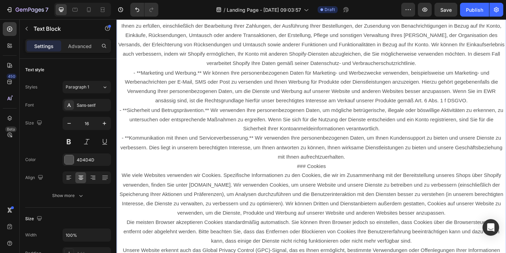
scroll to position [632, 0]
click at [305, 178] on p "### Cookies" at bounding box center [323, 176] width 413 height 10
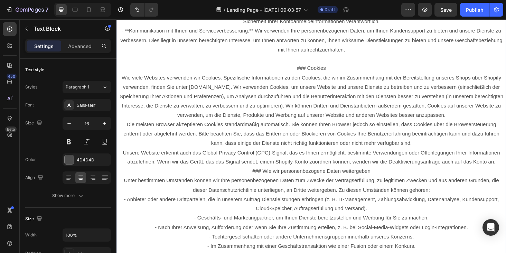
scroll to position [754, 0]
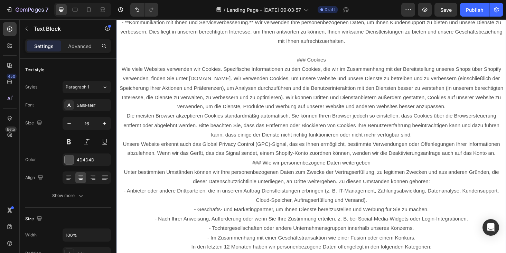
click at [256, 170] on p "### Wie wir personenbezogene Daten weitergeben" at bounding box center [323, 172] width 413 height 10
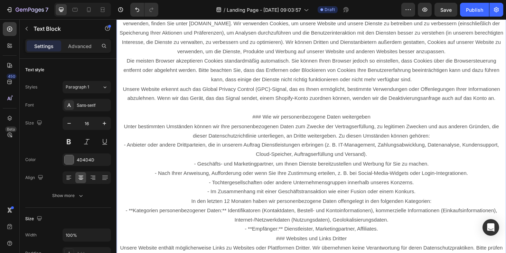
scroll to position [822, 0]
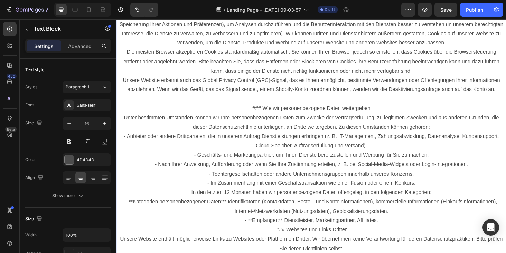
click at [280, 241] on p "### Websites und Links Dritter" at bounding box center [323, 244] width 413 height 10
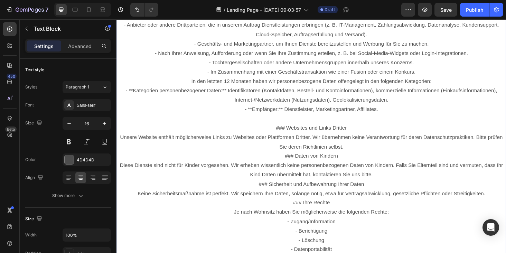
scroll to position [947, 0]
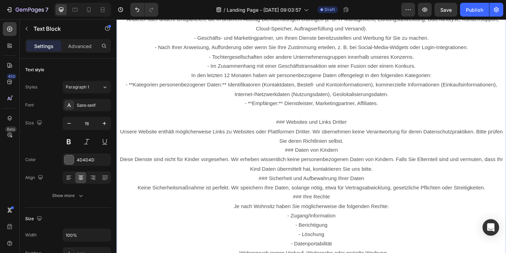
click at [291, 156] on p "### Daten von Kindern" at bounding box center [323, 159] width 413 height 10
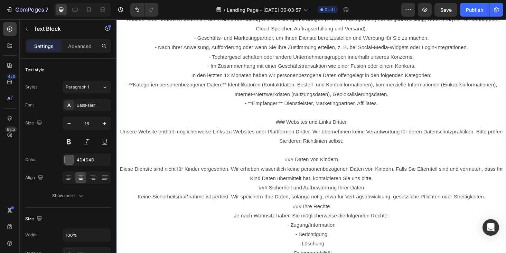
click at [267, 197] on p "### Sicherheit und Aufbewahrung Ihrer Daten" at bounding box center [323, 199] width 413 height 10
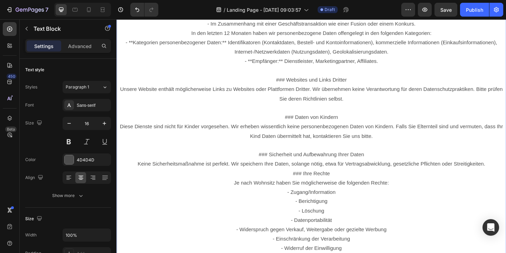
scroll to position [997, 0]
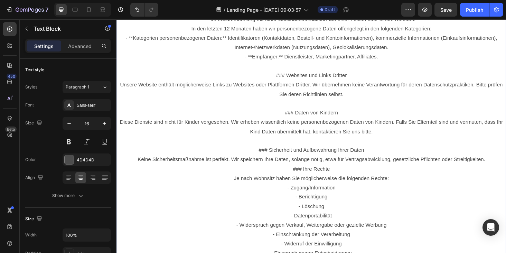
click at [302, 176] on p "### Ihre Rechte" at bounding box center [323, 179] width 413 height 10
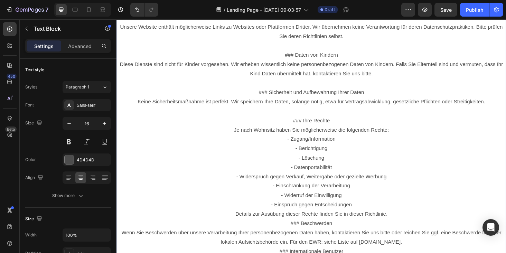
scroll to position [1065, 0]
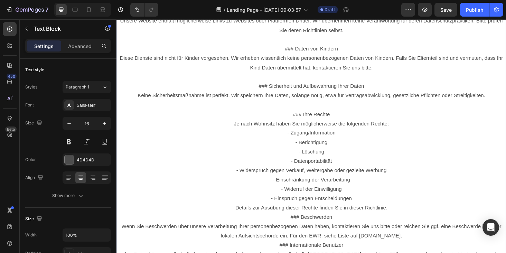
click at [299, 229] on p "### Beschwerden" at bounding box center [323, 230] width 413 height 10
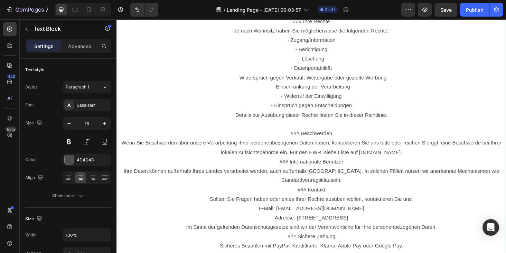
scroll to position [1165, 0]
click at [292, 171] on p "### Internationale Benutzer" at bounding box center [323, 170] width 413 height 10
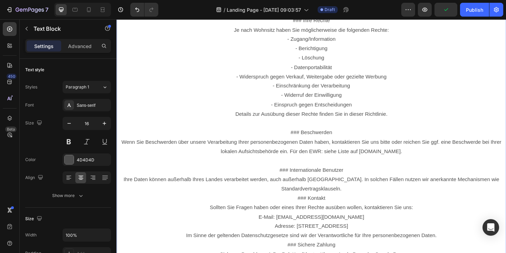
click at [301, 207] on p "### Kontakt" at bounding box center [323, 210] width 413 height 10
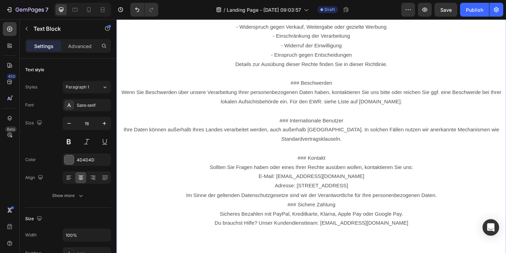
scroll to position [1232, 0]
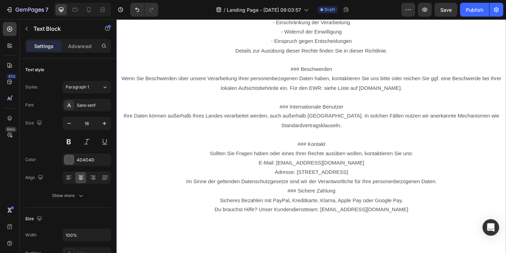
click at [298, 203] on p "### Sichere Zahlung" at bounding box center [323, 202] width 413 height 10
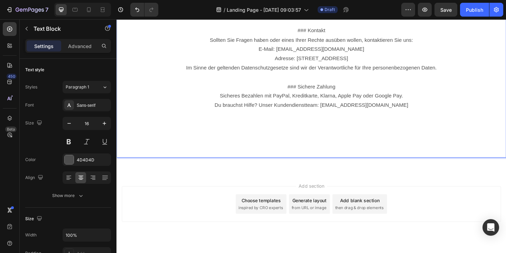
scroll to position [1355, 0]
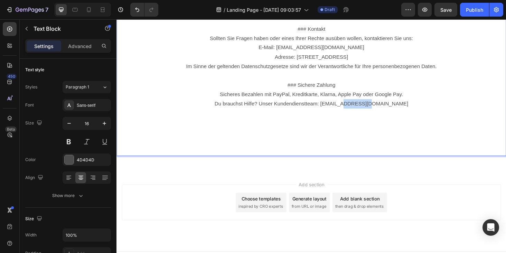
drag, startPoint x: 409, startPoint y: 109, endPoint x: 381, endPoint y: 111, distance: 28.1
click at [381, 111] on p "Du brauchst Hilfe? Unser Kundendienstteam: support@nuraya.de" at bounding box center [323, 134] width 413 height 60
click at [397, 134] on p "Du brauchst Hilfe? Unser Kundendienstteam: support@tiera.de" at bounding box center [323, 134] width 413 height 60
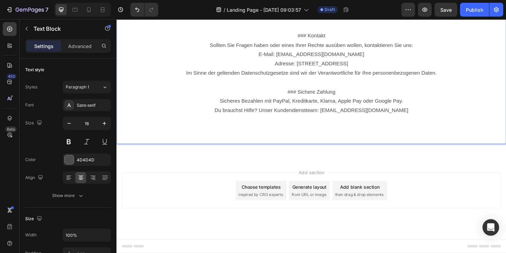
scroll to position [1338, 0]
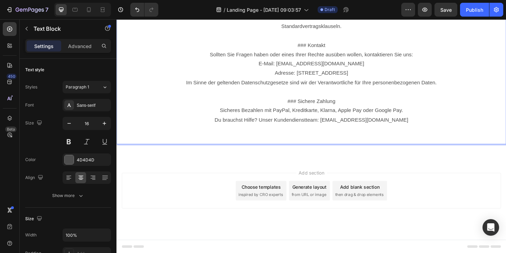
click at [340, 140] on p "Du brauchst Hilfe? Unser Kundendienstteam: support@nuraya.de" at bounding box center [323, 137] width 413 height 30
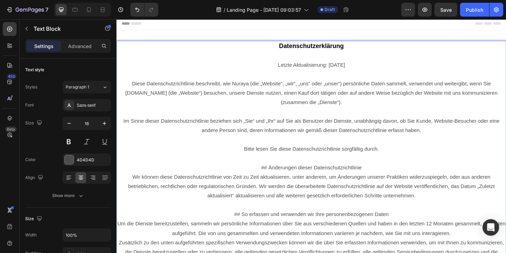
scroll to position [0, 0]
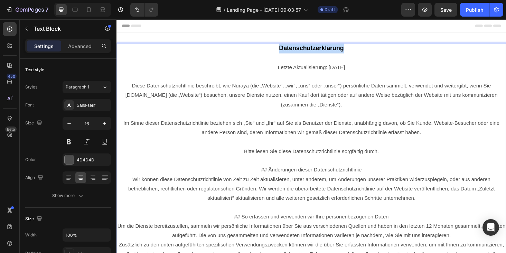
drag, startPoint x: 368, startPoint y: 49, endPoint x: 288, endPoint y: 47, distance: 79.9
click at [288, 47] on p "Datenschutzerklärung" at bounding box center [323, 50] width 413 height 10
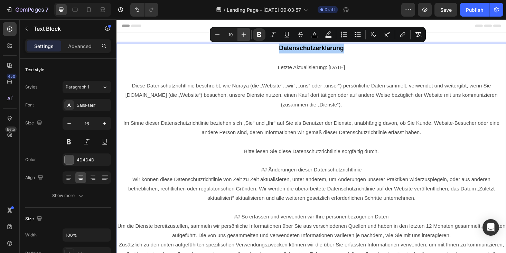
click at [245, 34] on icon "Editor contextual toolbar" at bounding box center [243, 34] width 7 height 7
type input "21"
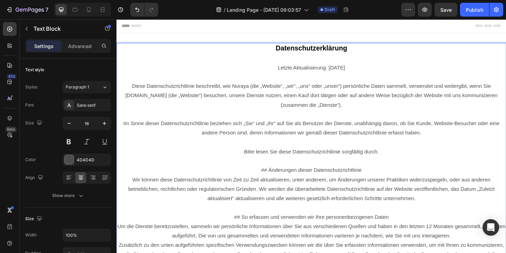
click at [312, 74] on p "Letzte Aktualisierung: 6. Juli 2025" at bounding box center [323, 71] width 413 height 10
click at [346, 106] on p "Diese Datenschutzrichtlinie beschreibt, wie Nuraya (die „Website“, „wir“, „uns“…" at bounding box center [323, 101] width 413 height 30
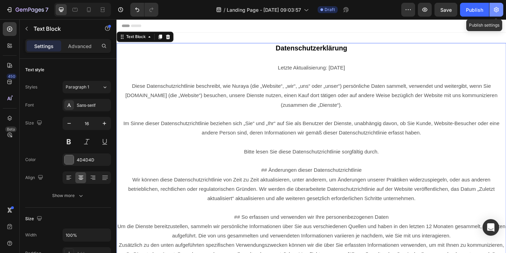
click at [497, 9] on icon "button" at bounding box center [496, 9] width 5 height 5
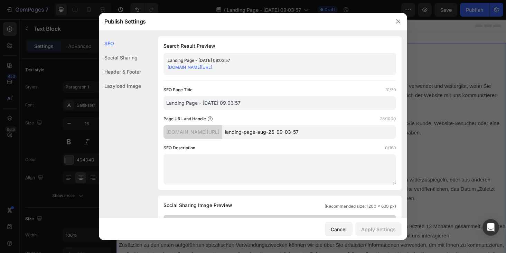
click at [438, 38] on div at bounding box center [253, 126] width 506 height 253
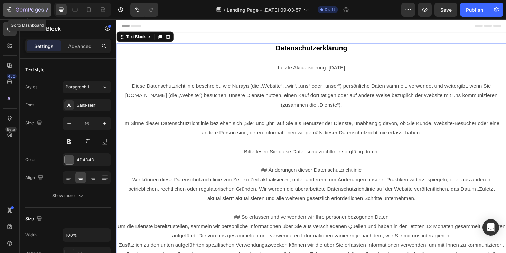
click at [30, 8] on icon "button" at bounding box center [29, 10] width 3 height 4
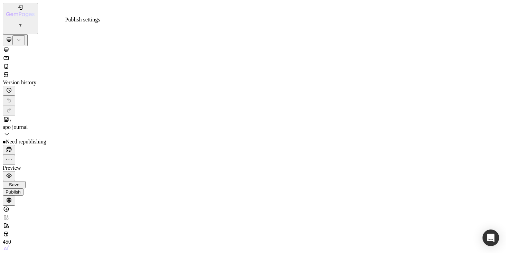
click at [11, 197] on icon "button" at bounding box center [9, 199] width 5 height 5
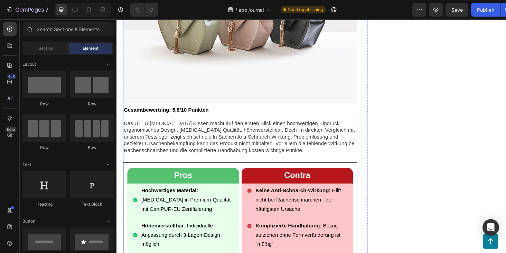
scroll to position [3945, 0]
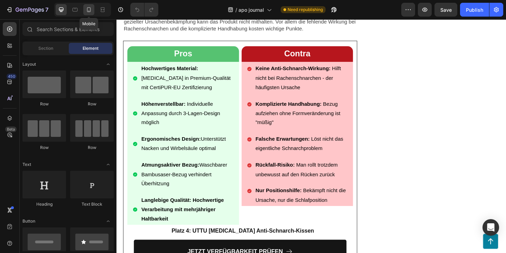
click at [88, 12] on icon at bounding box center [88, 9] width 7 height 7
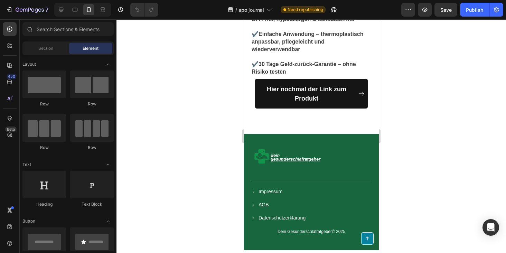
scroll to position [6522, 0]
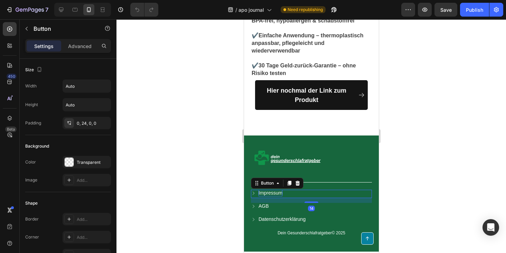
click at [275, 190] on p "Impressum" at bounding box center [270, 193] width 24 height 6
click at [24, 10] on icon "button" at bounding box center [30, 10] width 28 height 6
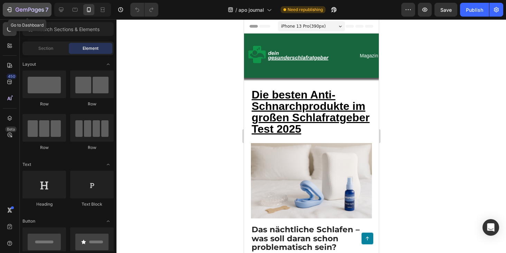
click at [25, 7] on div "7" at bounding box center [32, 10] width 33 height 8
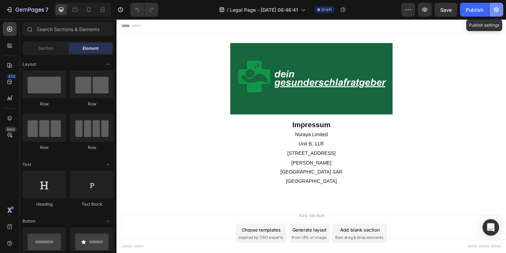
click at [496, 10] on icon "button" at bounding box center [496, 9] width 5 height 5
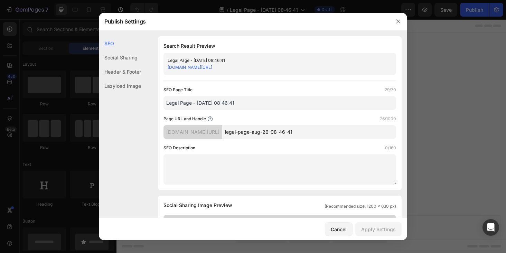
click at [215, 133] on div "[DOMAIN_NAME][URL]" at bounding box center [193, 132] width 59 height 14
click at [398, 22] on icon "button" at bounding box center [399, 22] width 6 height 6
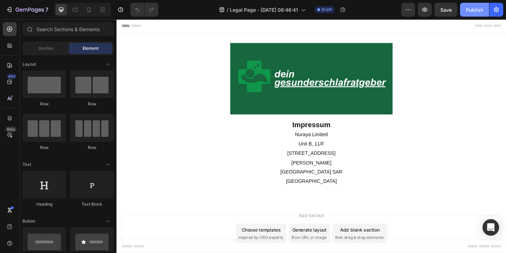
click at [470, 10] on div "Publish" at bounding box center [474, 9] width 17 height 7
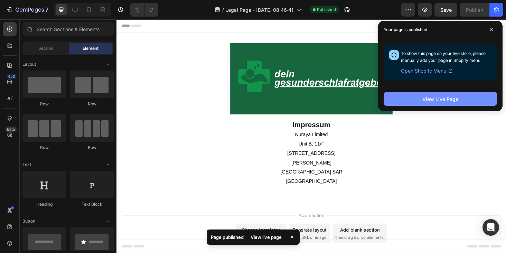
click at [440, 98] on div "View Live Page" at bounding box center [440, 98] width 36 height 7
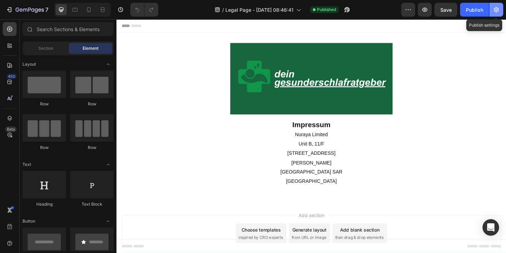
click at [496, 10] on icon "button" at bounding box center [496, 9] width 7 height 7
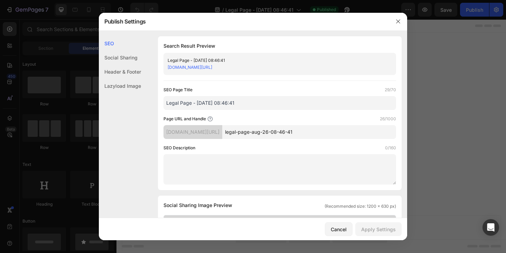
click at [221, 127] on div "[DOMAIN_NAME][URL]" at bounding box center [193, 132] width 59 height 14
click at [400, 19] on icon "button" at bounding box center [399, 22] width 6 height 6
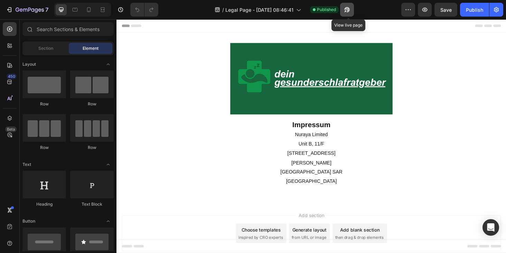
click at [346, 11] on icon "button" at bounding box center [346, 11] width 2 height 2
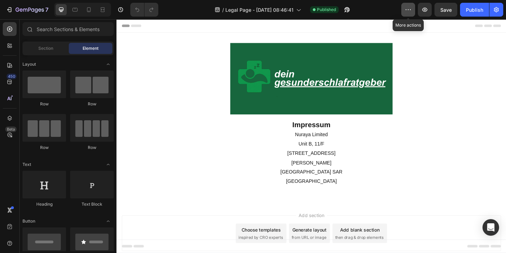
click at [411, 9] on icon "button" at bounding box center [408, 9] width 7 height 7
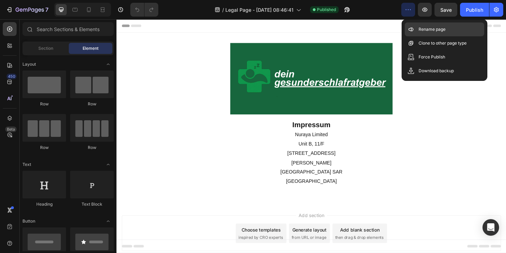
click at [442, 30] on p "Rename page" at bounding box center [432, 29] width 27 height 7
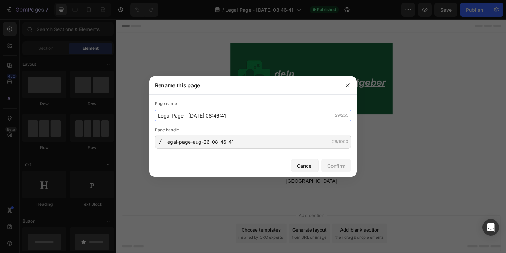
drag, startPoint x: 242, startPoint y: 117, endPoint x: 126, endPoint y: 117, distance: 116.2
click at [126, 117] on div "Rename this page Page name Legal Page - Aug 26, 08:46:41 29/255 Page handle leg…" at bounding box center [253, 126] width 506 height 253
drag, startPoint x: 250, startPoint y: 113, endPoint x: 91, endPoint y: 113, distance: 159.7
click at [91, 113] on div "Rename this page Page name Legal Page - Aug 26, 08:46:41 29/255 Page handle leg…" at bounding box center [253, 126] width 506 height 253
type input "Impressum Dein Gesunder Schlafratgeber"
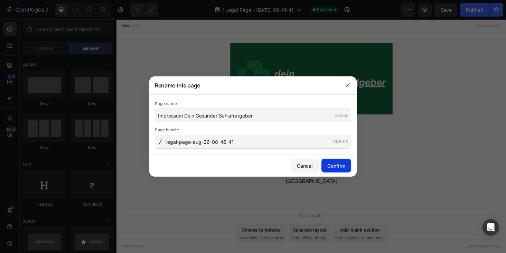
click at [331, 163] on div "Confirm" at bounding box center [336, 165] width 18 height 7
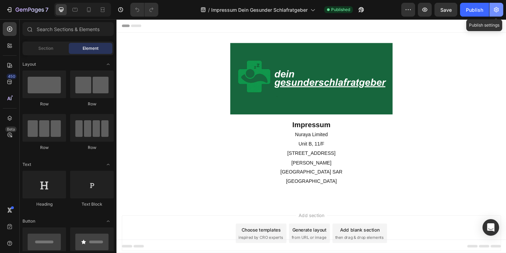
click at [493, 9] on icon "button" at bounding box center [496, 9] width 7 height 7
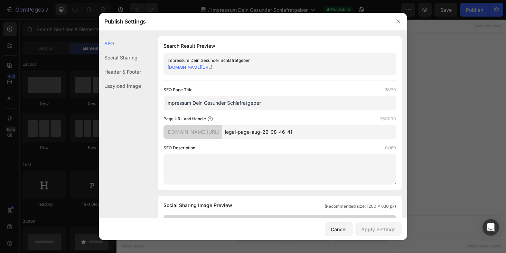
click at [407, 83] on div at bounding box center [253, 126] width 506 height 253
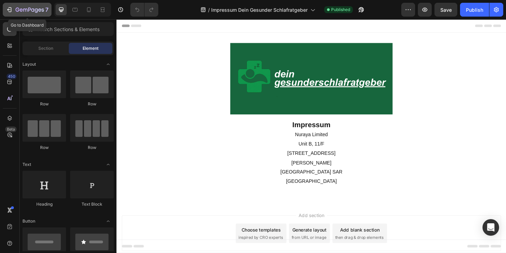
click at [27, 7] on div "7" at bounding box center [32, 10] width 33 height 8
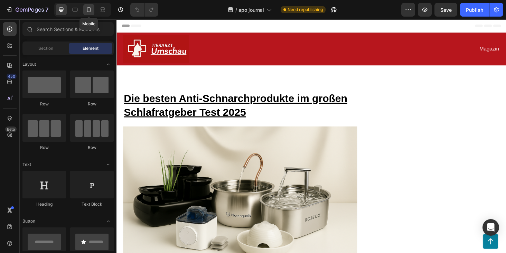
click at [89, 8] on icon at bounding box center [88, 9] width 7 height 7
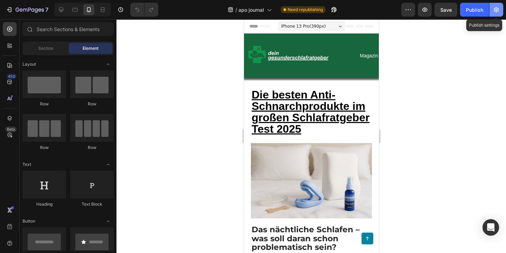
click at [496, 7] on icon "button" at bounding box center [496, 9] width 5 height 5
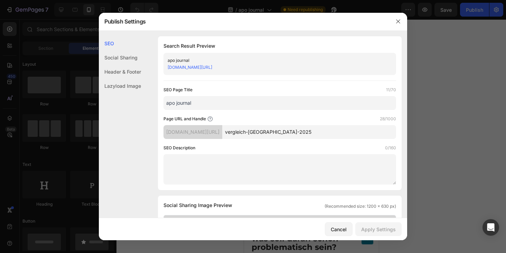
click at [131, 85] on div "Lazyload Image" at bounding box center [120, 86] width 42 height 14
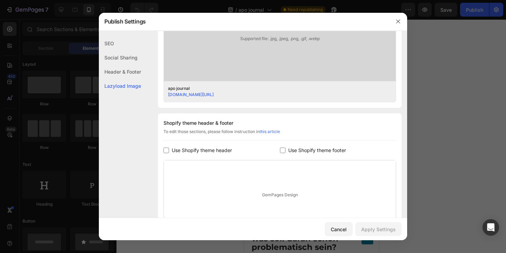
click at [133, 79] on div "Header & Footer" at bounding box center [120, 86] width 42 height 14
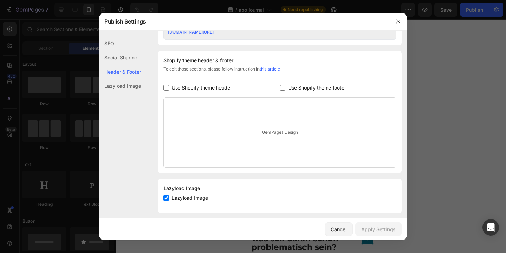
scroll to position [317, 0]
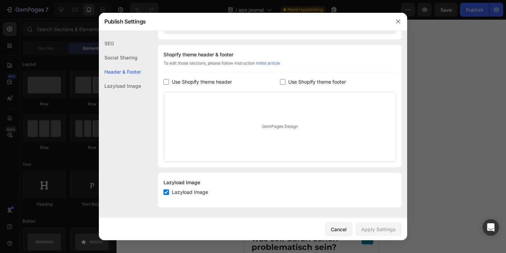
click at [133, 74] on div "Header & Footer" at bounding box center [120, 72] width 42 height 14
click at [131, 74] on div "Header & Footer" at bounding box center [120, 72] width 42 height 14
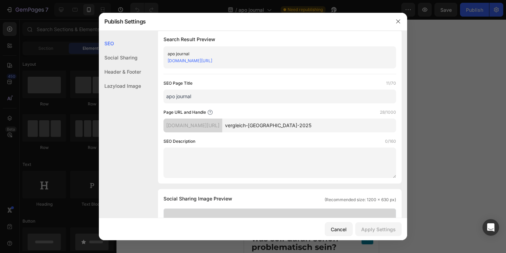
scroll to position [5, 0]
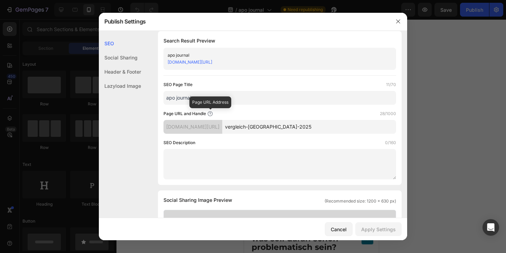
click at [211, 115] on icon at bounding box center [210, 115] width 0 height 0
click at [222, 132] on div "[DOMAIN_NAME][URL]" at bounding box center [193, 127] width 59 height 14
click at [222, 129] on div "[DOMAIN_NAME][URL]" at bounding box center [193, 127] width 59 height 14
click at [398, 23] on icon "button" at bounding box center [399, 22] width 6 height 6
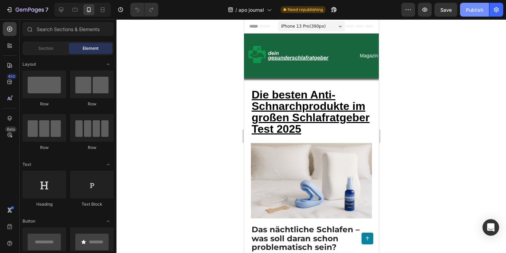
click at [471, 10] on div "Publish" at bounding box center [474, 9] width 17 height 7
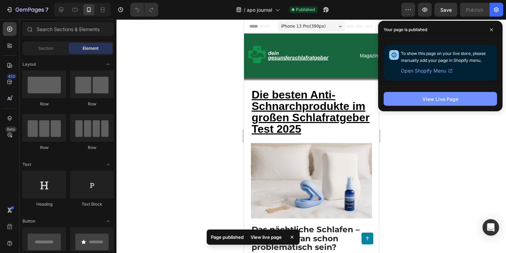
click at [436, 101] on div "View Live Page" at bounding box center [440, 98] width 36 height 7
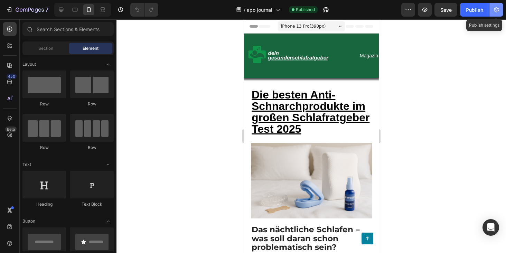
click at [499, 8] on icon "button" at bounding box center [496, 9] width 7 height 7
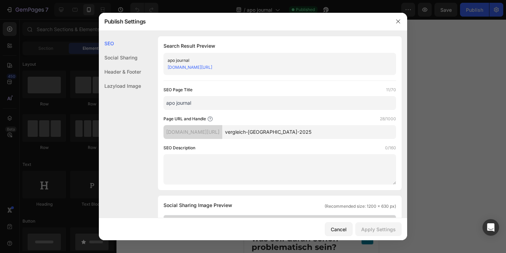
drag, startPoint x: 329, startPoint y: 129, endPoint x: 223, endPoint y: 129, distance: 106.1
click at [223, 129] on div "[DOMAIN_NAME][URL] vergleich-katzenbrunnen-2025" at bounding box center [280, 132] width 233 height 14
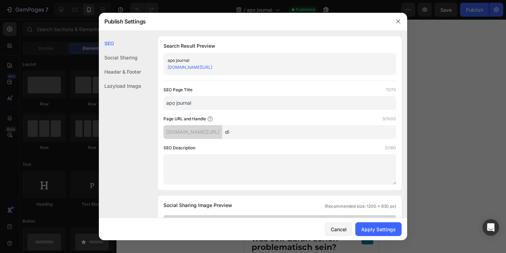
type input "d"
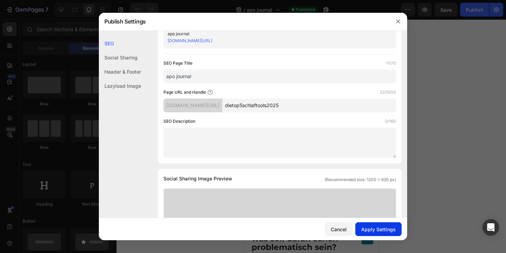
type input "dietop5schlaftools2025"
click at [375, 229] on div "Apply Settings" at bounding box center [378, 229] width 35 height 7
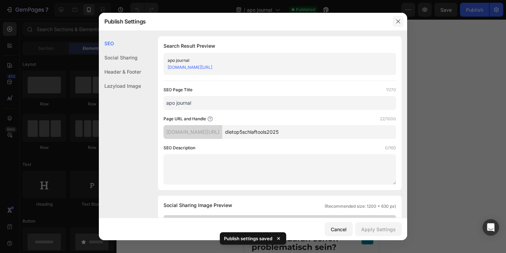
click at [400, 22] on icon "button" at bounding box center [399, 22] width 6 height 6
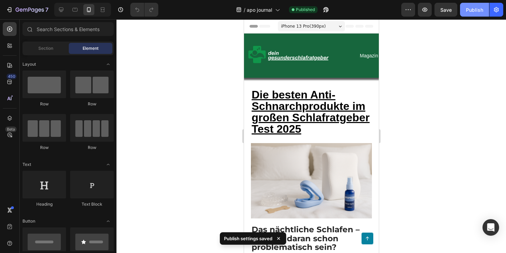
click at [473, 10] on div "Publish" at bounding box center [474, 9] width 17 height 7
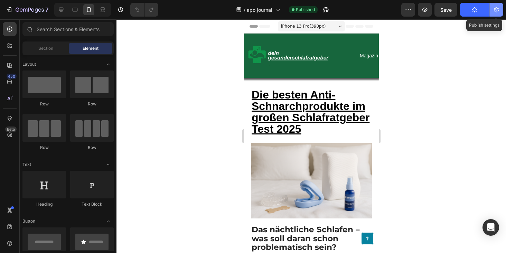
click at [496, 12] on icon "button" at bounding box center [496, 9] width 7 height 7
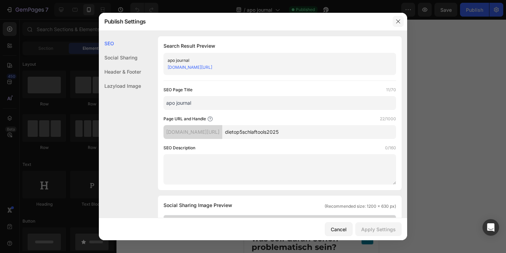
click at [399, 20] on icon "button" at bounding box center [399, 22] width 6 height 6
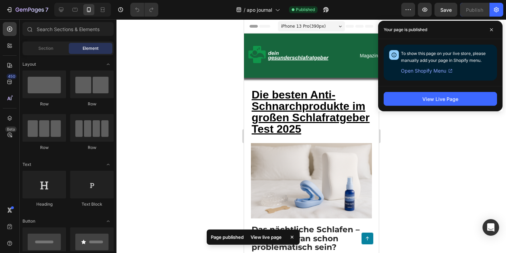
click at [434, 151] on div at bounding box center [312, 136] width 390 height 234
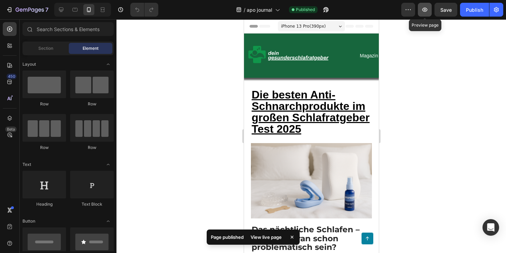
click at [424, 13] on button "button" at bounding box center [425, 10] width 14 height 14
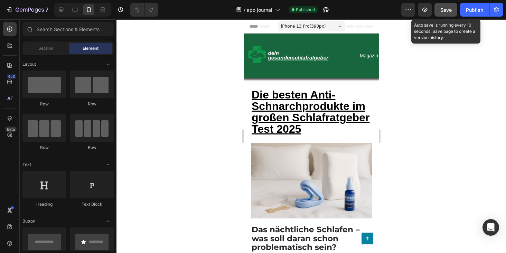
click at [444, 9] on span "Save" at bounding box center [445, 10] width 11 height 6
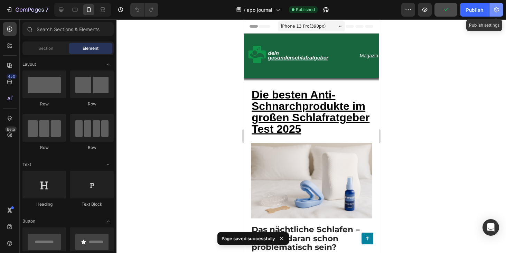
click at [497, 12] on icon "button" at bounding box center [496, 9] width 7 height 7
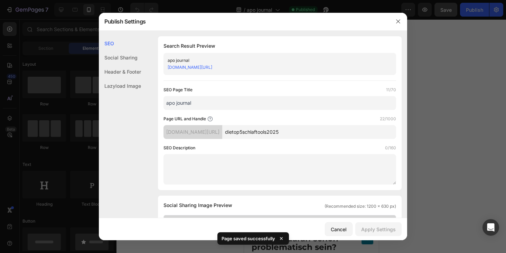
drag, startPoint x: 294, startPoint y: 65, endPoint x: 163, endPoint y: 66, distance: 130.3
click at [164, 66] on div "apo journal db0yzg-zz.myshopify.com/pages/dietop5schlaftools2025" at bounding box center [280, 64] width 233 height 22
copy link "[DOMAIN_NAME][URL]"
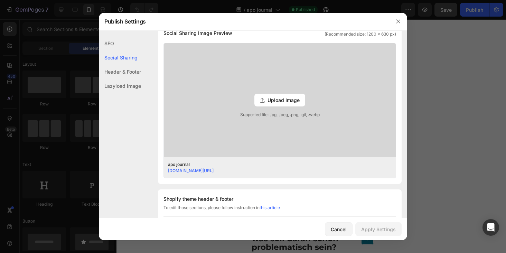
scroll to position [181, 0]
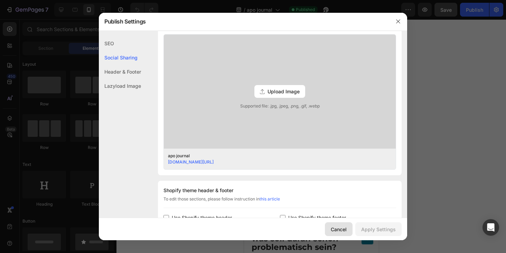
click at [336, 226] on div "Cancel" at bounding box center [339, 229] width 16 height 7
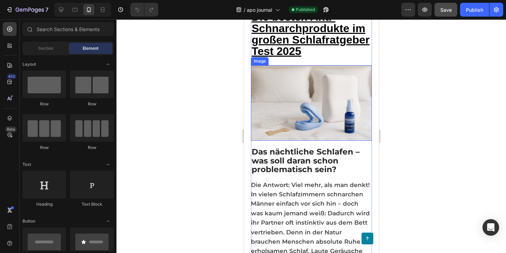
scroll to position [0, 0]
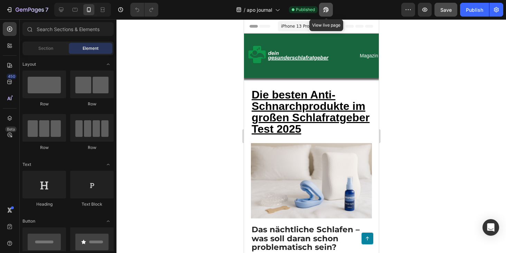
click at [325, 10] on icon "button" at bounding box center [324, 11] width 2 height 2
click at [491, 229] on icon "Open Intercom Messenger" at bounding box center [491, 227] width 8 height 9
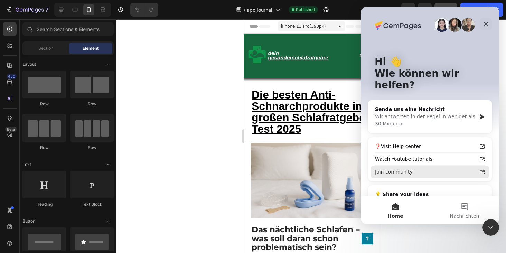
scroll to position [26, 0]
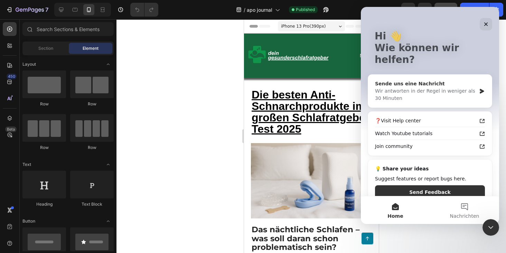
click at [448, 80] on div "Sende uns eine Nachricht" at bounding box center [425, 83] width 101 height 7
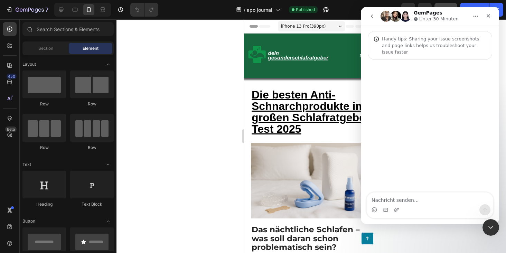
scroll to position [0, 0]
click at [388, 199] on textarea "Nachricht senden..." at bounding box center [430, 199] width 127 height 12
click at [373, 17] on icon "go back" at bounding box center [372, 16] width 6 height 6
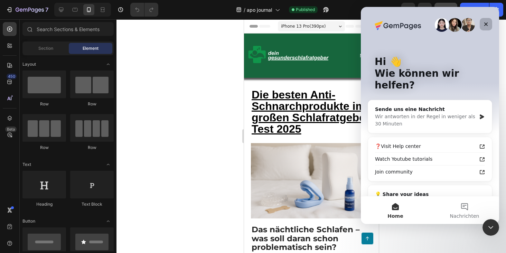
click at [486, 21] on div "Schließen" at bounding box center [486, 24] width 12 height 12
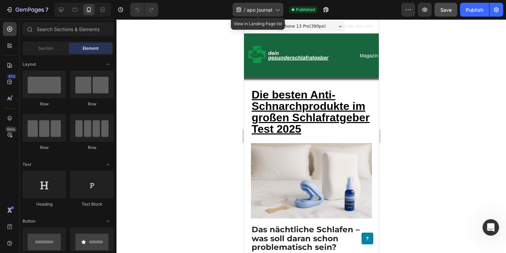
click at [273, 10] on div "/ apo journal" at bounding box center [258, 10] width 51 height 14
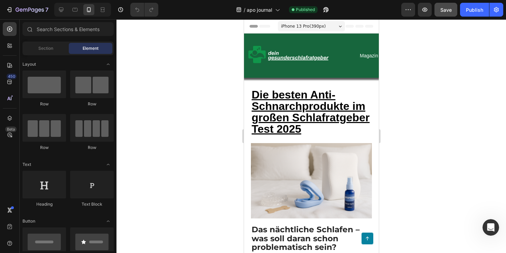
click at [452, 97] on div at bounding box center [312, 136] width 390 height 234
click at [406, 9] on icon "button" at bounding box center [408, 9] width 7 height 7
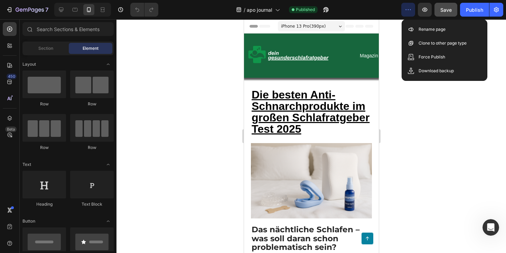
click at [441, 89] on div at bounding box center [312, 136] width 390 height 234
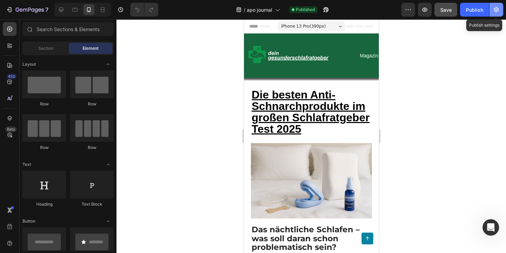
click at [496, 4] on button "button" at bounding box center [497, 10] width 14 height 14
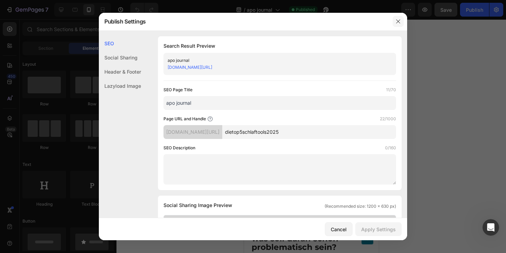
click at [396, 19] on icon "button" at bounding box center [399, 22] width 6 height 6
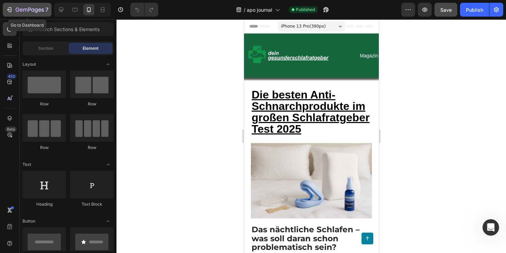
click at [32, 10] on icon "button" at bounding box center [30, 10] width 28 height 6
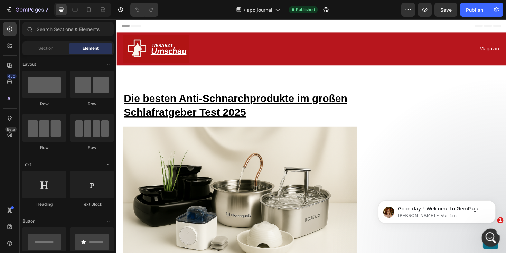
click at [492, 234] on icon "Intercom-Nachrichtendienst öffnen" at bounding box center [489, 236] width 11 height 11
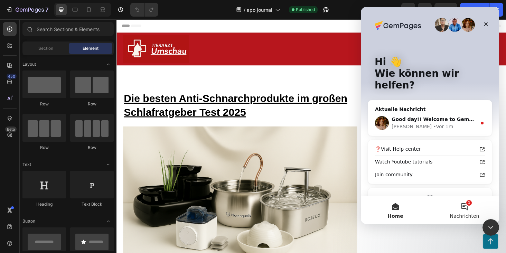
click at [465, 210] on button "1 Nachrichten" at bounding box center [464, 210] width 69 height 28
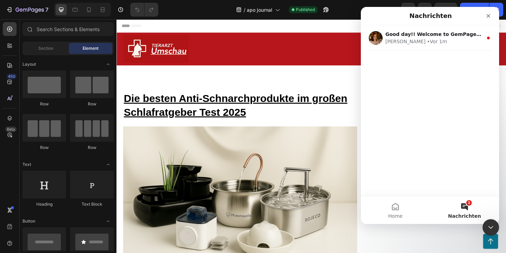
click at [403, 23] on nav "Nachrichten" at bounding box center [430, 16] width 138 height 18
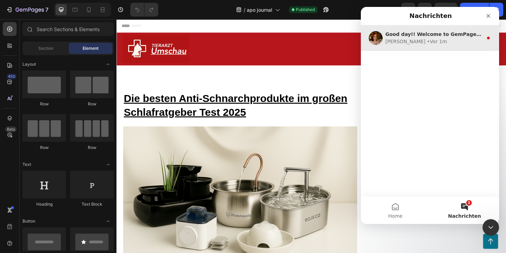
click at [427, 40] on div "• Vor 1m" at bounding box center [437, 41] width 20 height 7
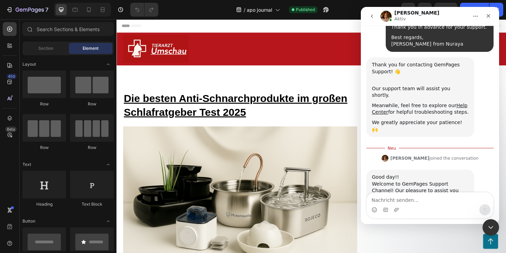
scroll to position [164, 0]
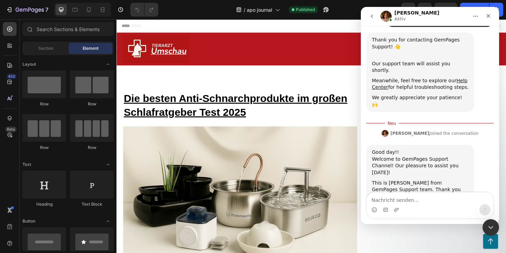
click at [407, 198] on textarea "Nachricht senden..." at bounding box center [430, 199] width 127 height 12
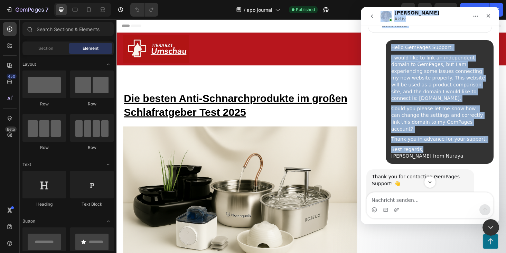
scroll to position [0, 0]
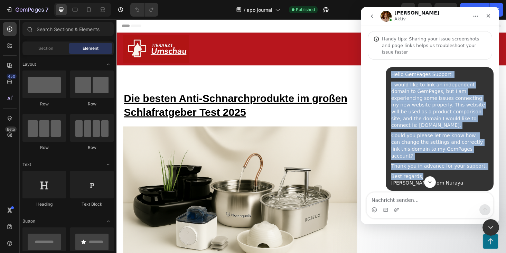
drag, startPoint x: 438, startPoint y: 139, endPoint x: 391, endPoint y: 67, distance: 86.4
click at [391, 71] on div "Hello GemPages Support, I would like to link an independent domain to GemPages,…" at bounding box center [439, 128] width 97 height 115
copy div "Hello GemPages Support, I would like to link an independent domain to GemPages,…"
drag, startPoint x: 431, startPoint y: 171, endPoint x: 387, endPoint y: 73, distance: 107.4
click at [387, 73] on div "Hello GemPages Support, I would like to link an independent domain to GemPages,…" at bounding box center [440, 129] width 108 height 124
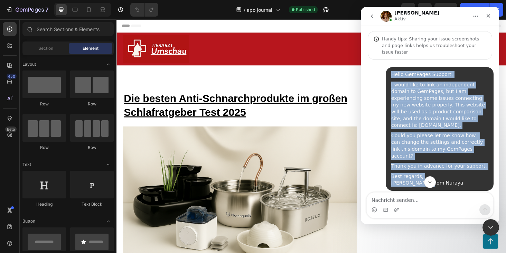
copy div "Hello GemPages Support, I would like to link an independent domain to GemPages,…"
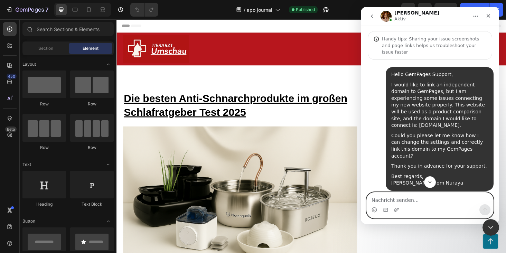
click at [389, 198] on textarea "Nachricht senden..." at bounding box center [430, 199] width 127 height 12
paste textarea "Hello GemPages Support, I would like to link an independent domain to GemPages,…"
type textarea "Hello GemPages Support, I would like to link an independent domain to GemPages,…"
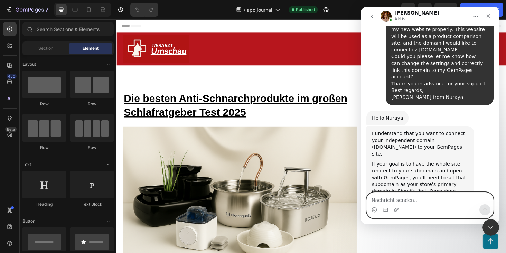
scroll to position [369, 0]
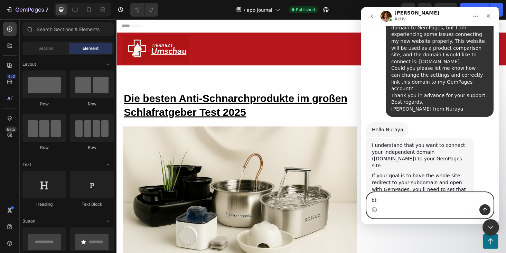
type textarea "b"
paste textarea "But I just want to make sure that I won’t have any issues with my current shop,…"
type textarea "But I just want to make sure that I won’t have any issues with my current shop,…"
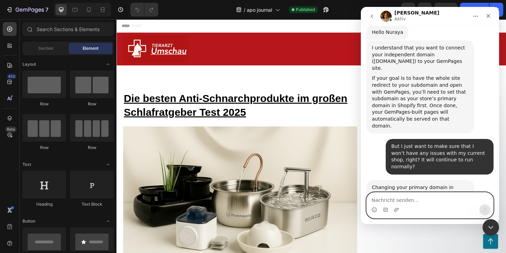
scroll to position [468, 0]
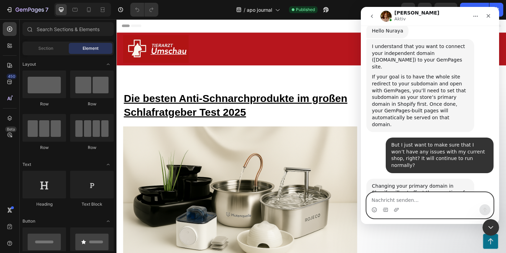
type textarea "v"
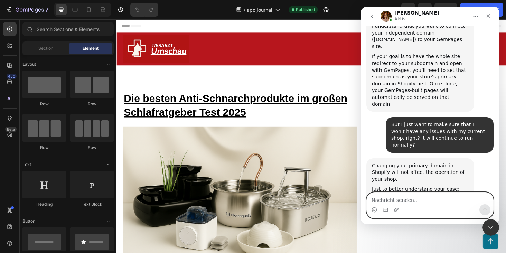
paste textarea "I would like to set up a comparison site and for that I need a subdomain ([DOMA…"
type textarea "I would like to set up a comparison site and for that I need a subdomain ([DOMA…"
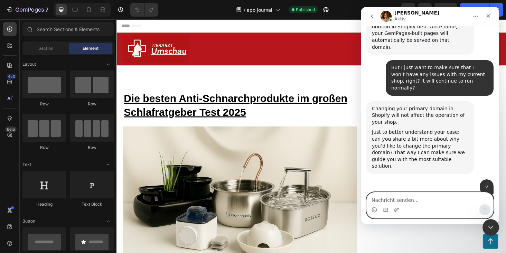
scroll to position [545, 0]
type textarea "okay"
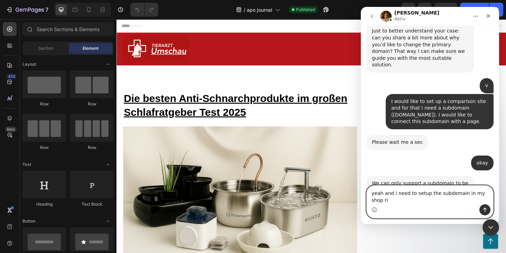
scroll to position [653, 0]
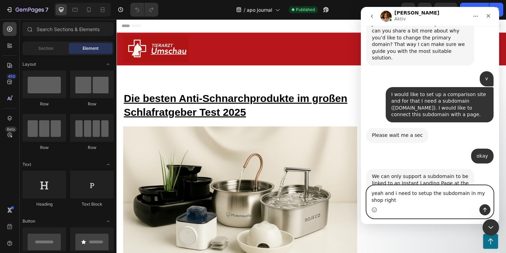
type textarea "yeah and i need to setup the subdomain in my shop right?"
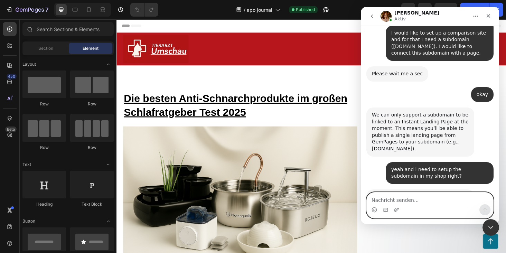
scroll to position [731, 0]
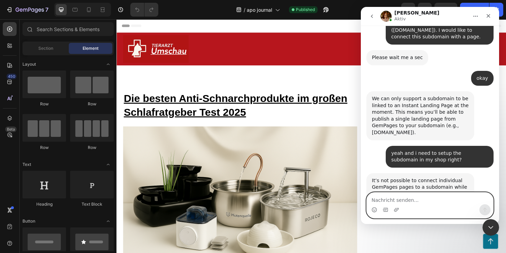
click at [383, 196] on textarea "Nachricht senden..." at bounding box center [430, 199] width 127 height 12
type textarea "how can i setup my"
drag, startPoint x: 422, startPoint y: 201, endPoint x: 252, endPoint y: 165, distance: 173.4
click html "Jamie Aktiv Handy tips: Sharing your issue screenshots and page links helps us …"
paste textarea "Do I need to set up the subdomain in my shop settings as well, or is it enough …"
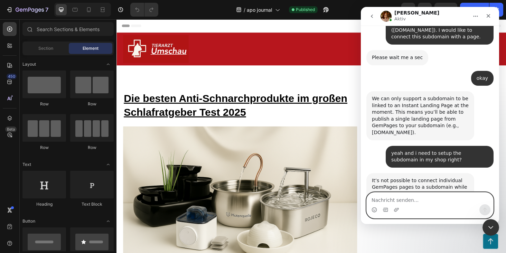
type textarea "Do I need to set up the subdomain in my shop settings as well, or is it enough …"
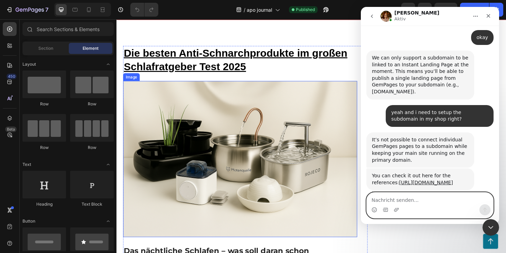
scroll to position [0, 0]
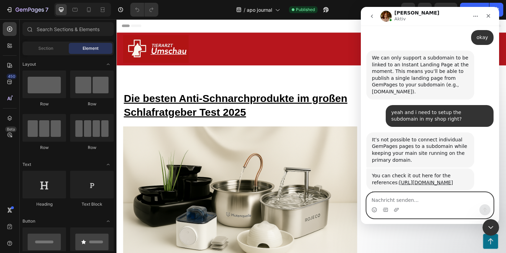
click at [404, 200] on textarea "Nachricht senden..." at bounding box center [430, 199] width 127 height 12
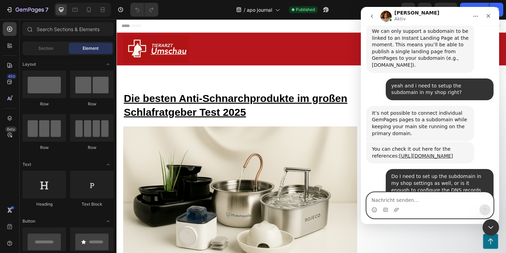
scroll to position [806, 0]
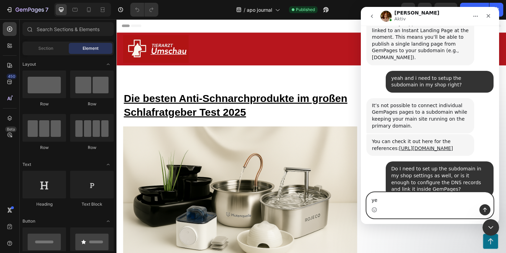
type textarea "yes"
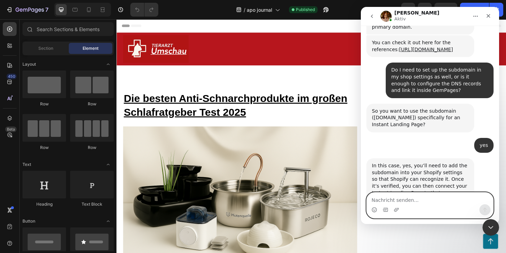
scroll to position [912, 0]
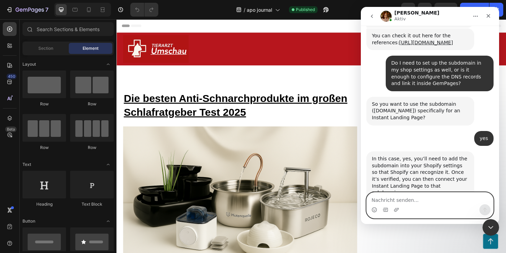
click at [406, 195] on textarea "Nachricht senden..." at bounding box center [430, 199] width 127 height 12
click at [401, 199] on textarea "Nachricht senden..." at bounding box center [430, 199] width 127 height 12
type textarea "i"
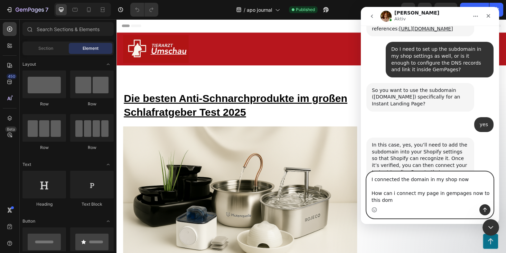
scroll to position [933, 0]
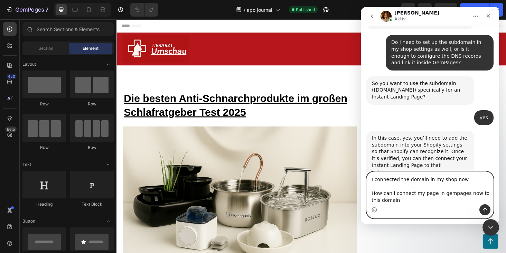
type textarea "I connected the domain in my shop now How can i connect my page in gempages now…"
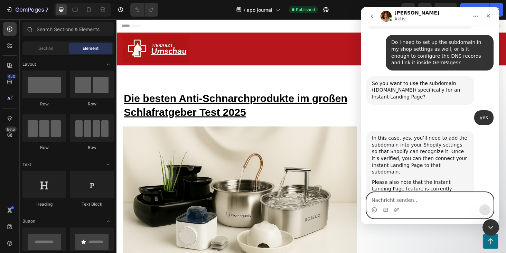
scroll to position [949, 0]
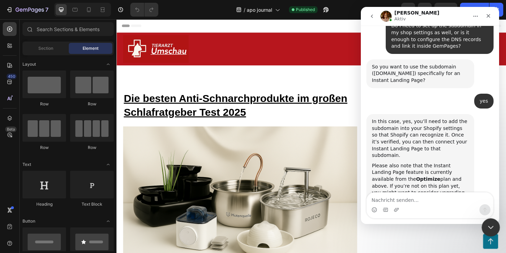
click at [489, 221] on div "Intercom-Nachrichtendienst schließen" at bounding box center [490, 226] width 17 height 17
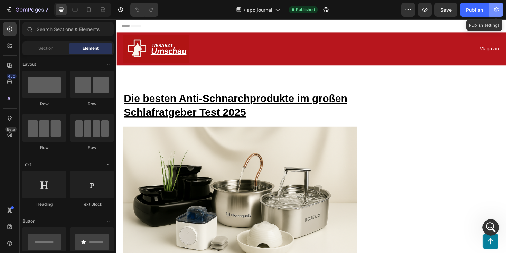
click at [493, 10] on icon "button" at bounding box center [496, 9] width 7 height 7
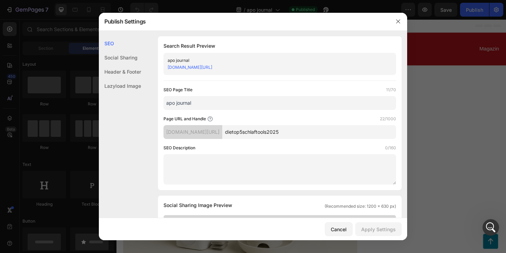
click at [222, 137] on div "[DOMAIN_NAME][URL]" at bounding box center [193, 132] width 59 height 14
click at [397, 110] on div "Search Result Preview apo journal db0yzg-zz.myshopify.com/pages/dietop5schlafto…" at bounding box center [280, 113] width 244 height 154
click at [417, 100] on div at bounding box center [253, 126] width 506 height 253
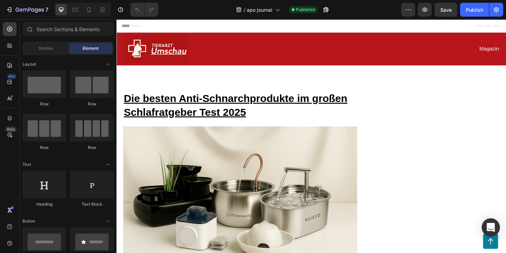
click at [496, 225] on div "Open Intercom Messenger" at bounding box center [491, 228] width 18 height 18
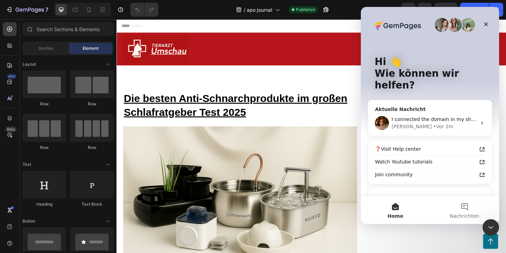
click at [426, 123] on div "[PERSON_NAME] • Vor 2m" at bounding box center [434, 126] width 85 height 7
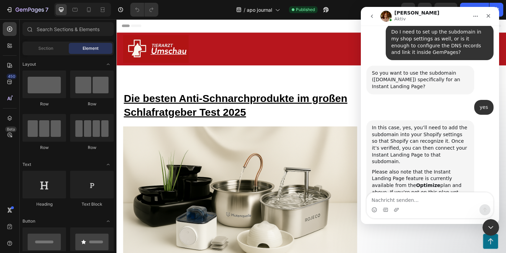
scroll to position [949, 0]
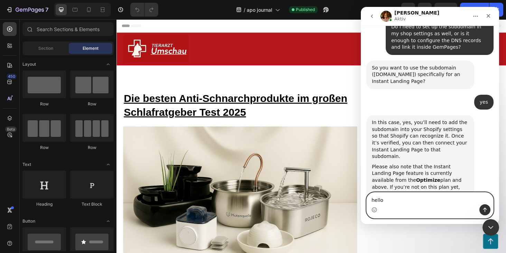
type textarea "hello?"
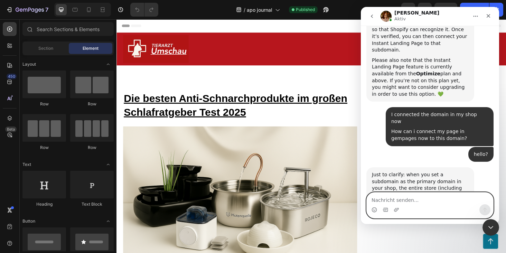
scroll to position [1057, 0]
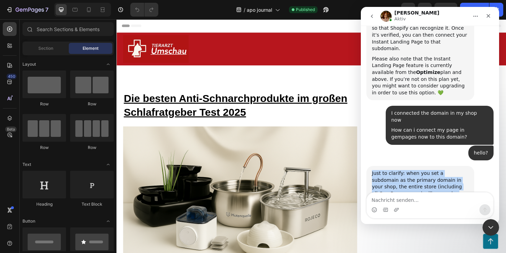
drag, startPoint x: 370, startPoint y: 97, endPoint x: 424, endPoint y: 186, distance: 103.9
click at [424, 186] on div "Just to clarify: when you set a subdomain as the primary domain in your shop, t…" at bounding box center [429, 220] width 127 height 108
copy div "Just to clarify: when you set a subdomain as the primary domain in your shop, t…"
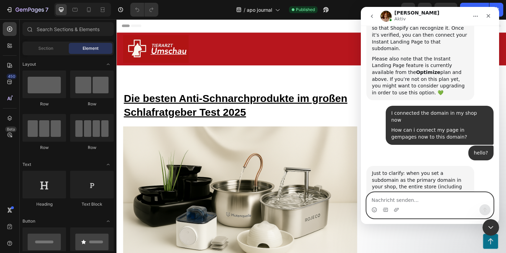
click at [393, 195] on textarea "Nachricht senden..." at bounding box center [430, 199] width 127 height 12
click at [486, 17] on icon "Schließen" at bounding box center [489, 16] width 6 height 6
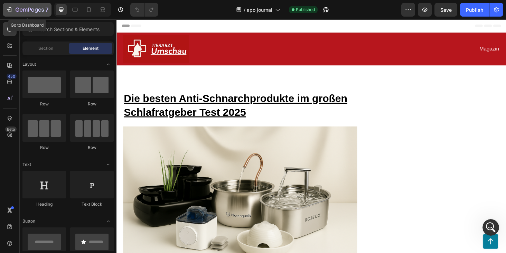
click at [22, 12] on icon "button" at bounding box center [30, 10] width 28 height 6
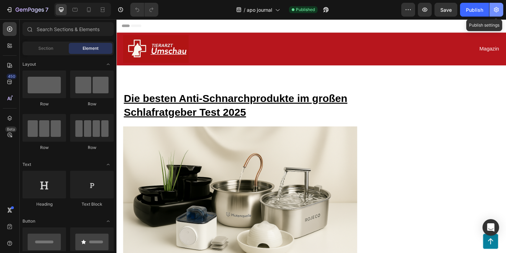
click at [496, 10] on icon "button" at bounding box center [496, 9] width 7 height 7
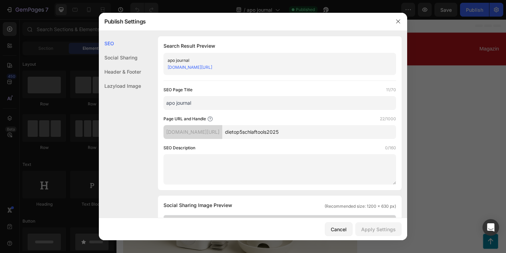
click at [209, 131] on div "[DOMAIN_NAME][URL]" at bounding box center [193, 132] width 59 height 14
drag, startPoint x: 297, startPoint y: 69, endPoint x: 167, endPoint y: 69, distance: 130.7
click at [167, 69] on div "apo journal [DOMAIN_NAME][URL]" at bounding box center [280, 64] width 233 height 22
click at [396, 22] on icon "button" at bounding box center [399, 22] width 6 height 6
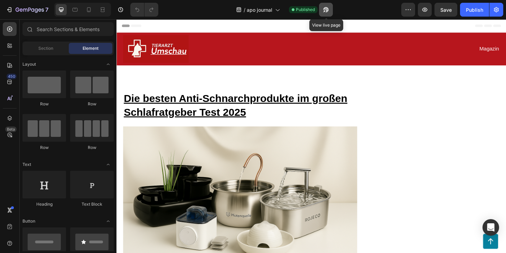
click at [322, 7] on button "button" at bounding box center [326, 10] width 14 height 14
